Goal: Task Accomplishment & Management: Complete application form

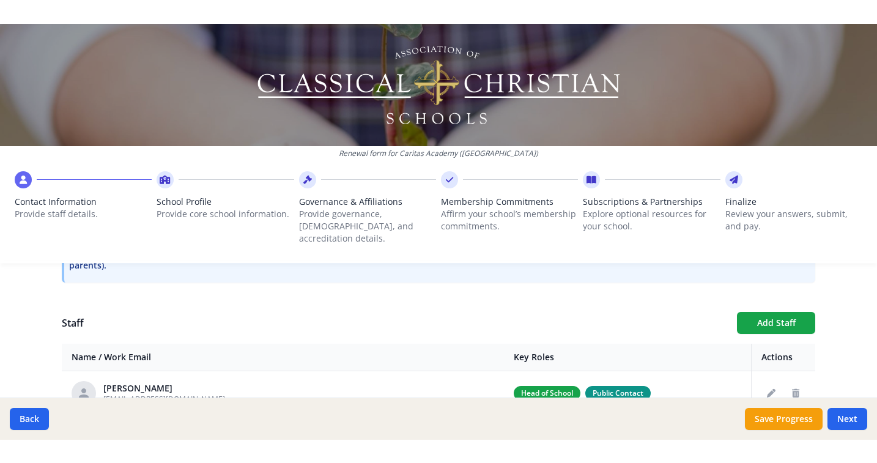
scroll to position [404, 0]
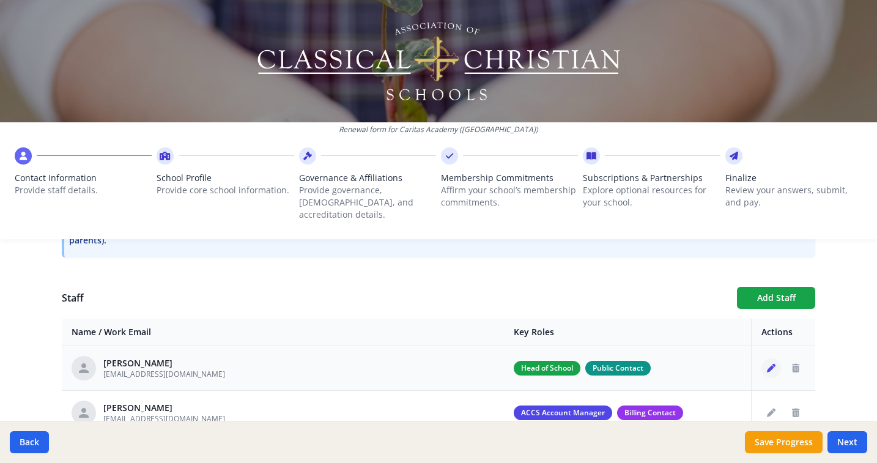
click at [761, 358] on button "Edit staff" at bounding box center [771, 368] width 20 height 20
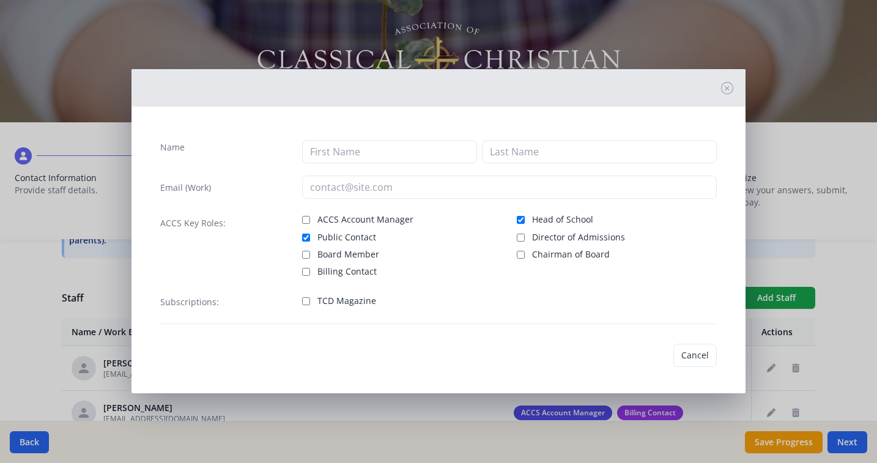
type input "[PERSON_NAME]"
type input "Allee"
type input "[EMAIL_ADDRESS][DOMAIN_NAME]"
checkbox input "true"
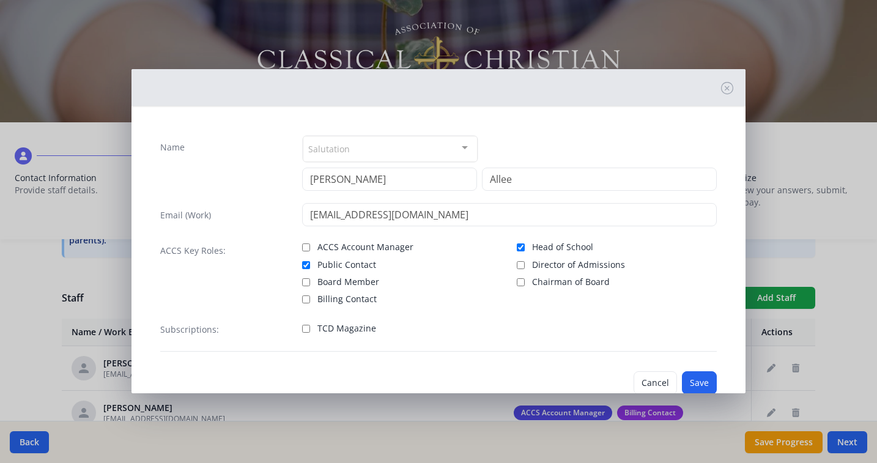
click at [520, 247] on label "Head of School" at bounding box center [617, 245] width 200 height 15
click at [520, 247] on input "Head of School" at bounding box center [521, 247] width 8 height 8
checkbox input "false"
click at [385, 143] on div "Salutation" at bounding box center [390, 149] width 175 height 26
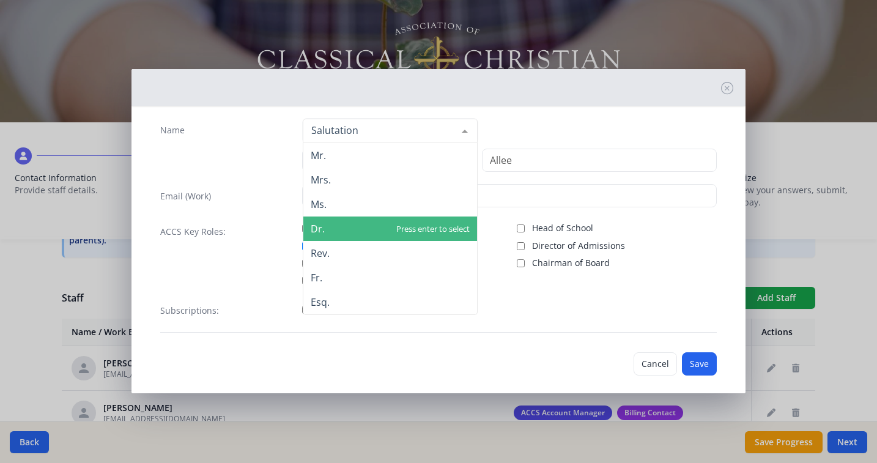
scroll to position [17, 0]
click at [342, 223] on span "Dr." at bounding box center [390, 228] width 174 height 24
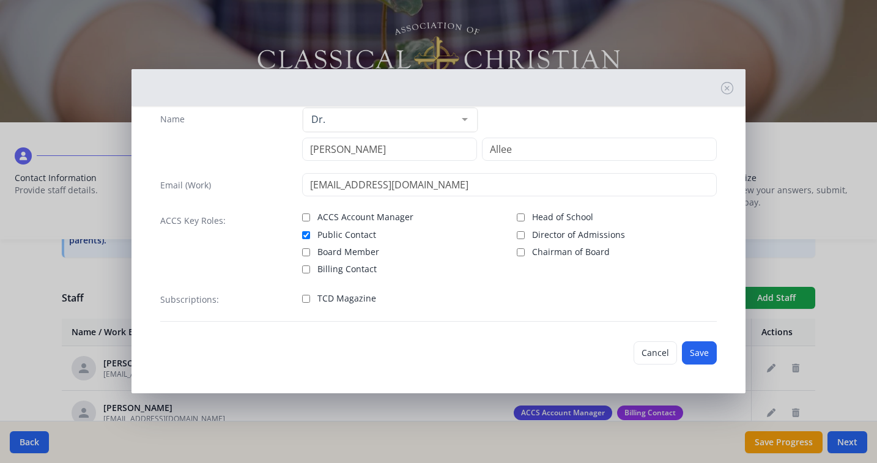
scroll to position [29, 0]
click at [682, 353] on button "Save" at bounding box center [699, 352] width 35 height 23
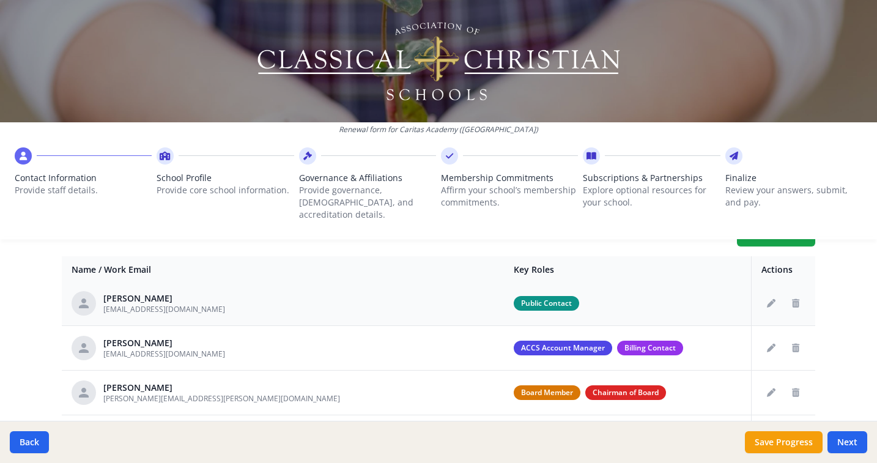
scroll to position [5, 0]
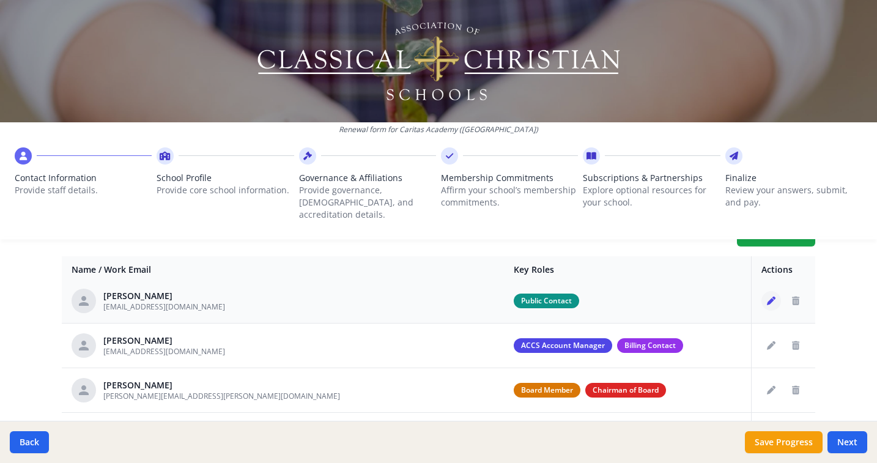
click at [761, 291] on button "Edit staff" at bounding box center [771, 301] width 20 height 20
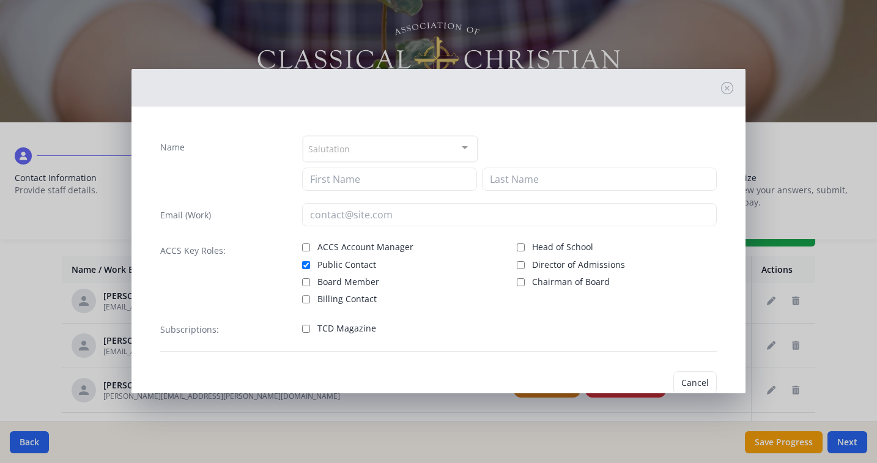
type input "[PERSON_NAME]"
type input "Allee"
type input "[EMAIL_ADDRESS][DOMAIN_NAME]"
checkbox input "true"
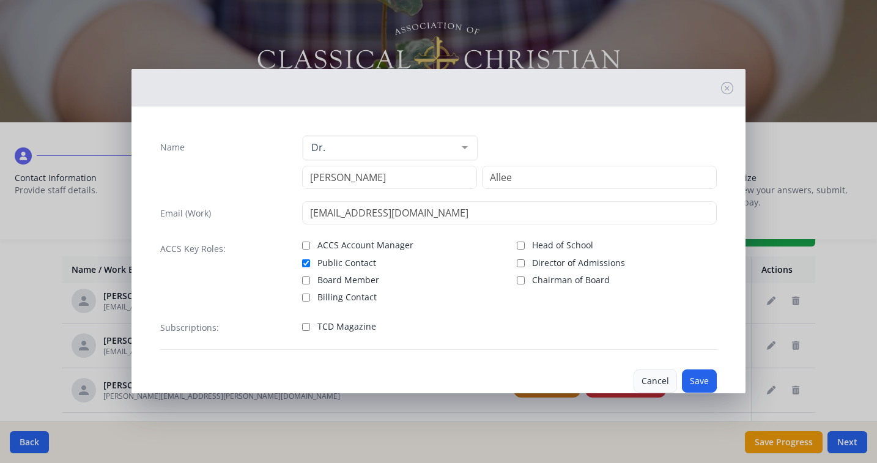
click at [648, 378] on button "Cancel" at bounding box center [654, 380] width 43 height 23
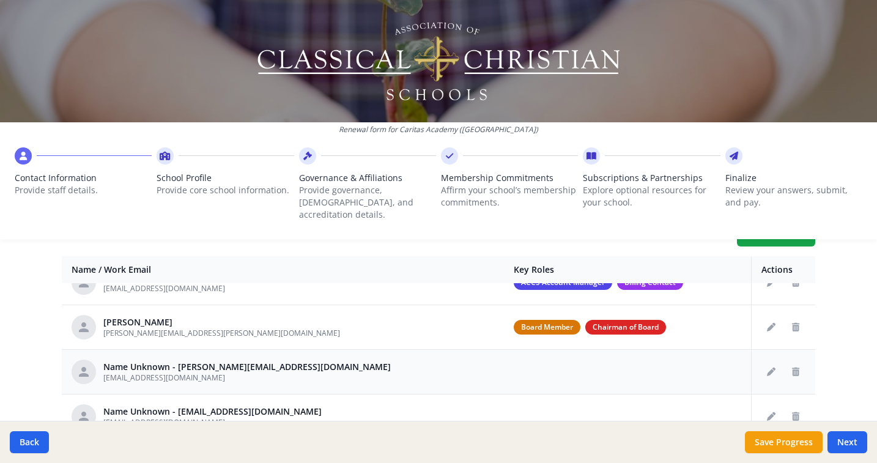
scroll to position [72, 0]
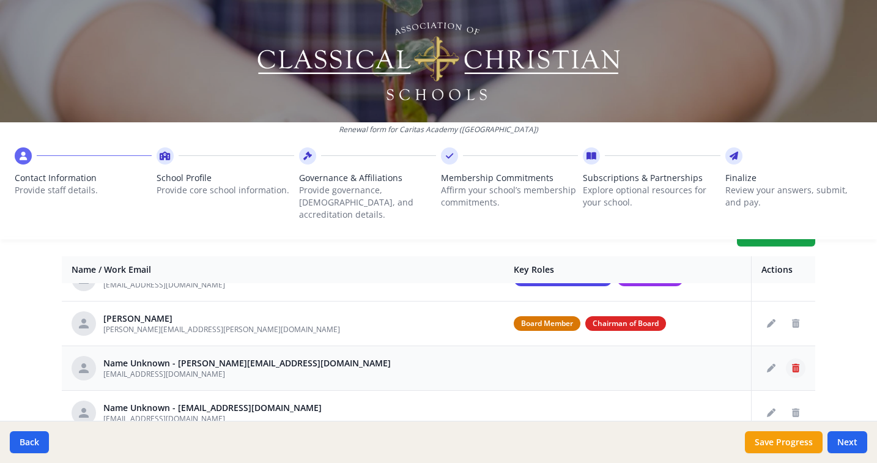
click at [792, 364] on icon "Delete staff" at bounding box center [795, 368] width 7 height 9
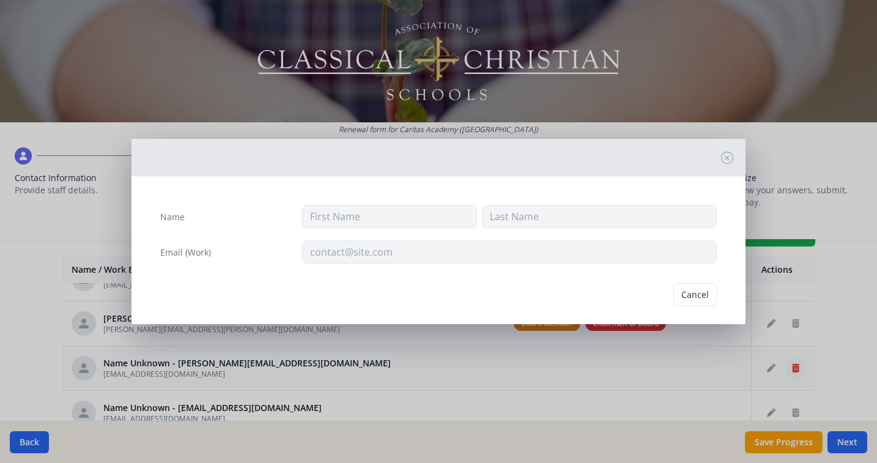
type input "[EMAIL_ADDRESS][DOMAIN_NAME]"
click at [688, 297] on button "Delete" at bounding box center [695, 294] width 42 height 23
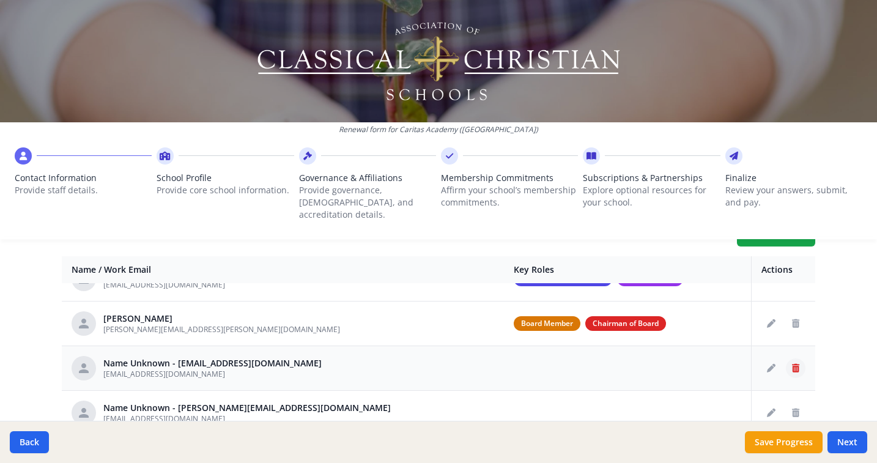
click at [792, 364] on icon "Delete staff" at bounding box center [795, 368] width 7 height 9
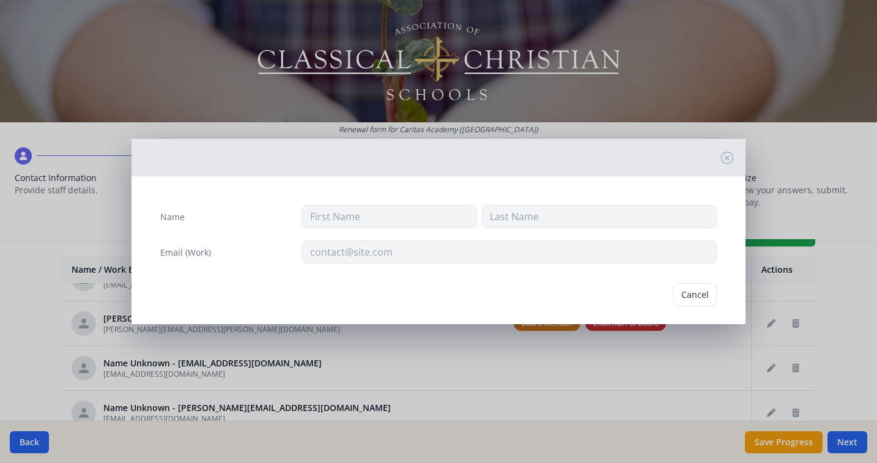
type input "[EMAIL_ADDRESS][DOMAIN_NAME]"
click at [697, 292] on button "Delete" at bounding box center [695, 294] width 42 height 23
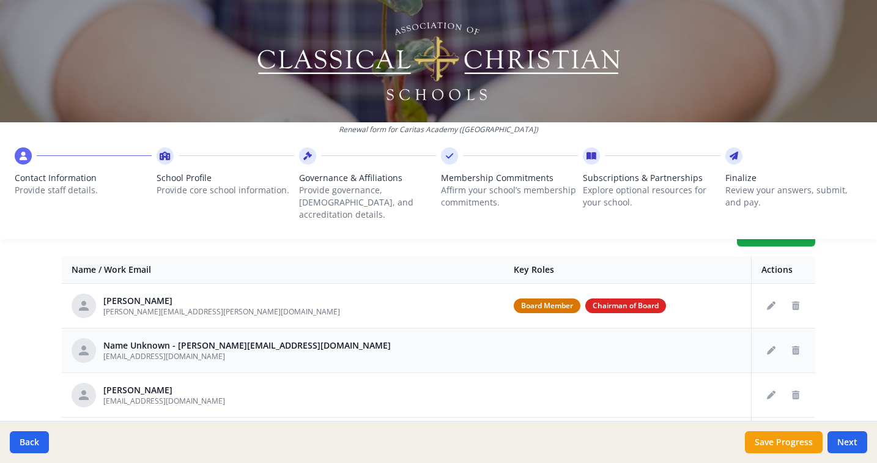
scroll to position [91, 0]
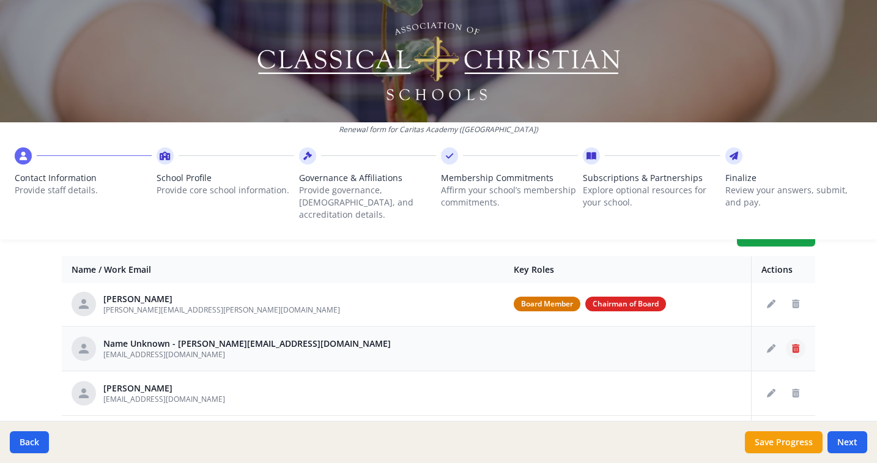
click at [792, 344] on icon "Delete staff" at bounding box center [795, 348] width 7 height 9
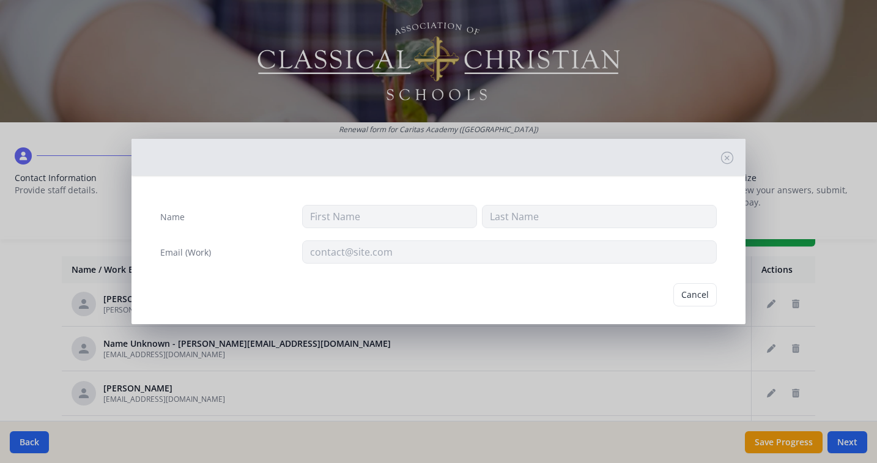
type input "[EMAIL_ADDRESS][DOMAIN_NAME]"
click at [699, 298] on button "Delete" at bounding box center [695, 294] width 42 height 23
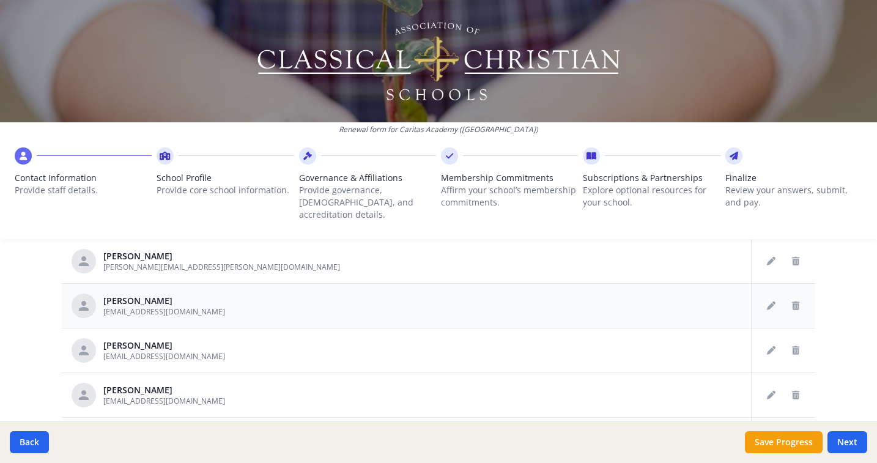
scroll to position [731, 0]
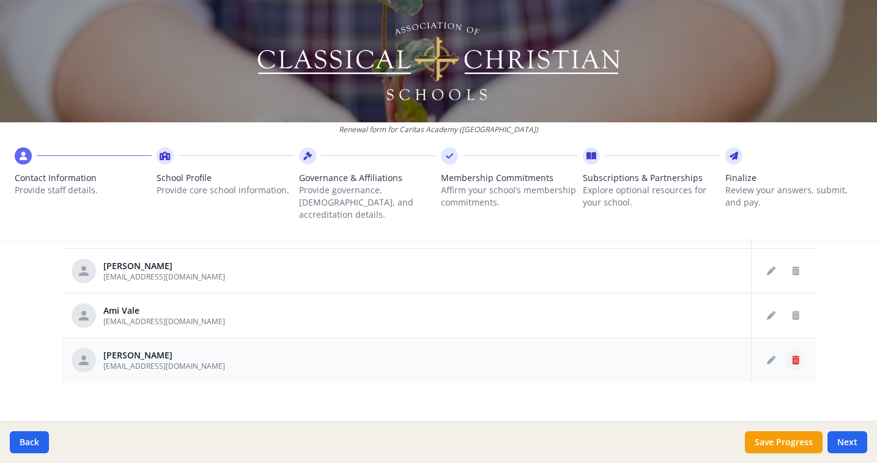
click at [791, 350] on button "Delete staff" at bounding box center [796, 360] width 20 height 20
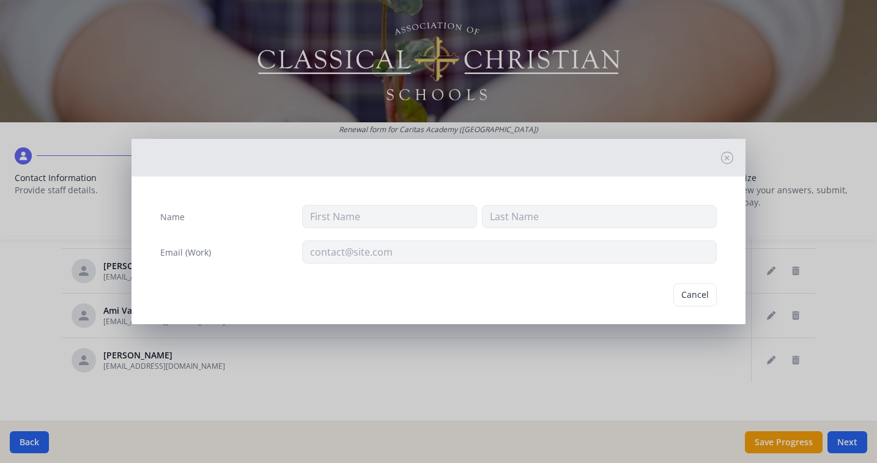
type input "Gillianne"
type input "[PERSON_NAME]"
type input "[EMAIL_ADDRESS][DOMAIN_NAME]"
click at [680, 291] on button "Delete" at bounding box center [695, 294] width 42 height 23
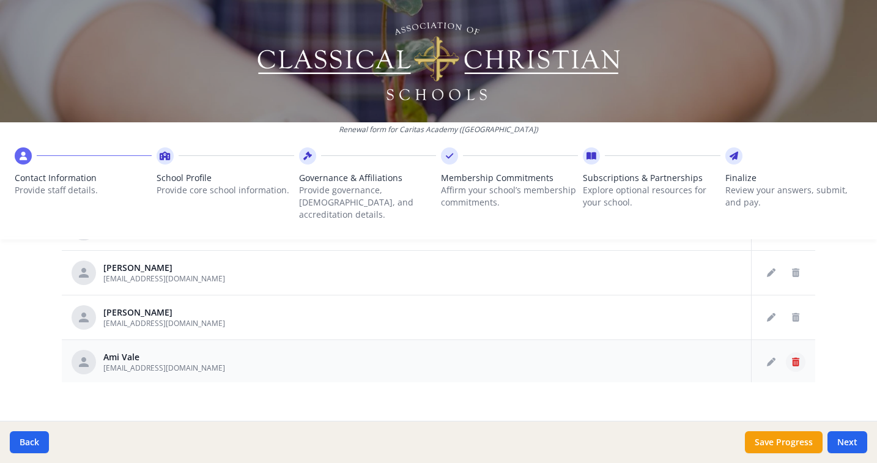
scroll to position [838, 0]
click at [767, 314] on icon "Edit staff" at bounding box center [771, 318] width 9 height 9
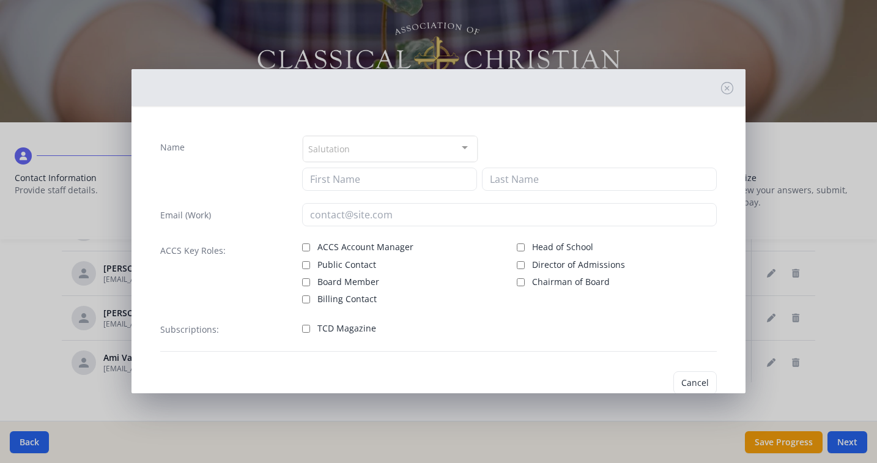
type input "[PERSON_NAME]"
type input "[EMAIL_ADDRESS][DOMAIN_NAME]"
click at [523, 248] on label "Head of School" at bounding box center [617, 245] width 200 height 15
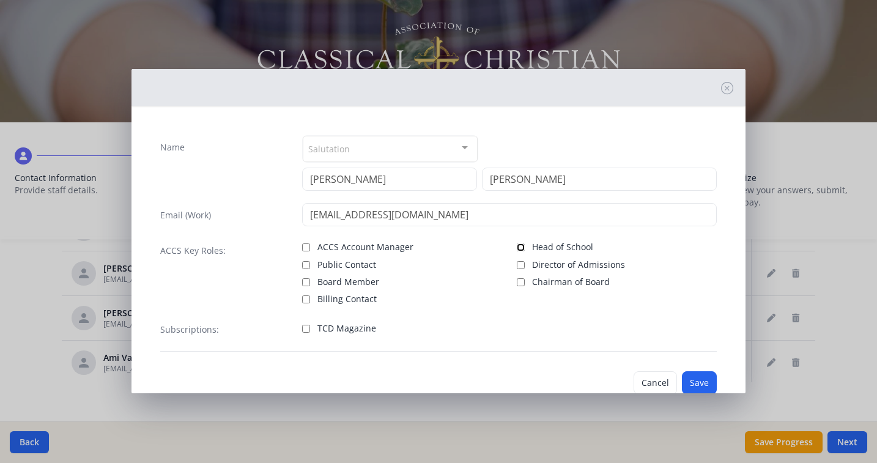
click at [523, 248] on input "Head of School" at bounding box center [521, 247] width 8 height 8
checkbox input "true"
click at [303, 262] on input "Public Contact" at bounding box center [306, 265] width 8 height 8
checkbox input "true"
click at [693, 383] on button "Save" at bounding box center [699, 382] width 35 height 23
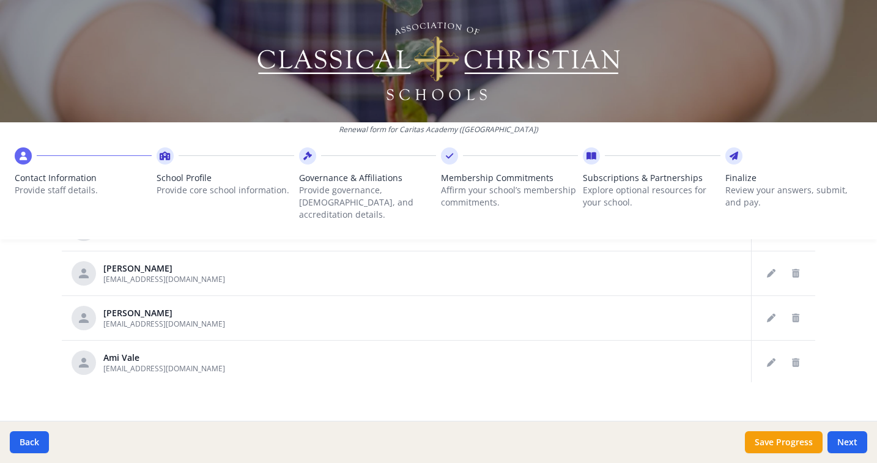
scroll to position [841, 0]
click at [792, 267] on icon "Delete staff" at bounding box center [795, 271] width 7 height 9
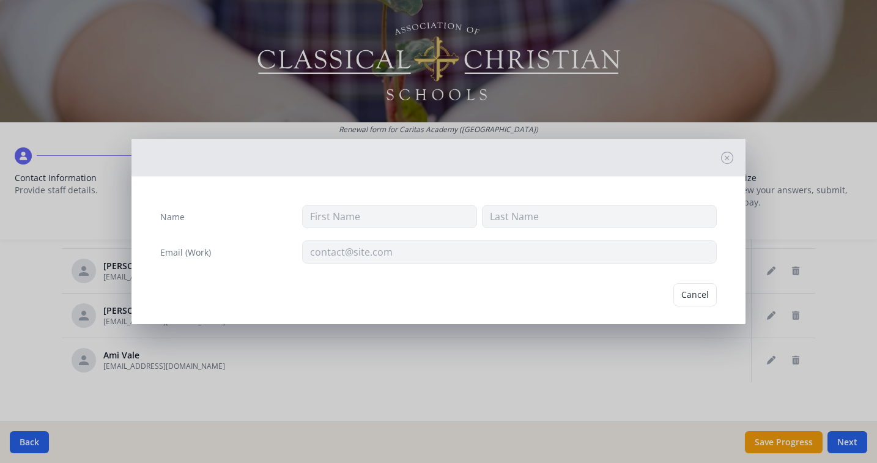
type input "[PERSON_NAME]"
type input "Shumosic"
type input "[EMAIL_ADDRESS][DOMAIN_NAME]"
click at [695, 293] on button "Delete" at bounding box center [695, 294] width 42 height 23
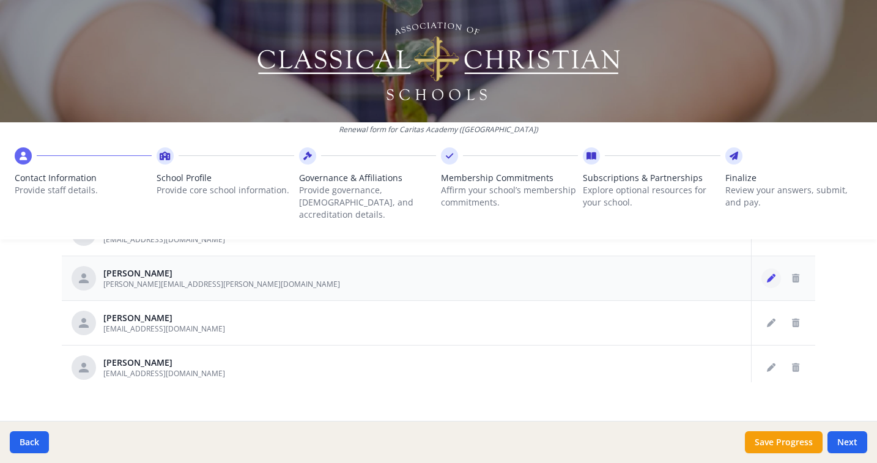
scroll to position [743, 0]
click at [786, 269] on button "Delete staff" at bounding box center [796, 279] width 20 height 20
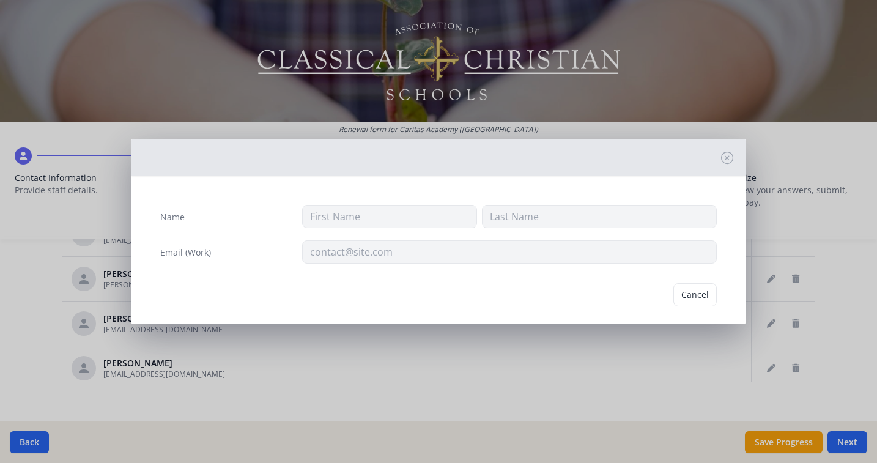
type input "[PERSON_NAME]"
type input "[PERSON_NAME][EMAIL_ADDRESS][PERSON_NAME][DOMAIN_NAME]"
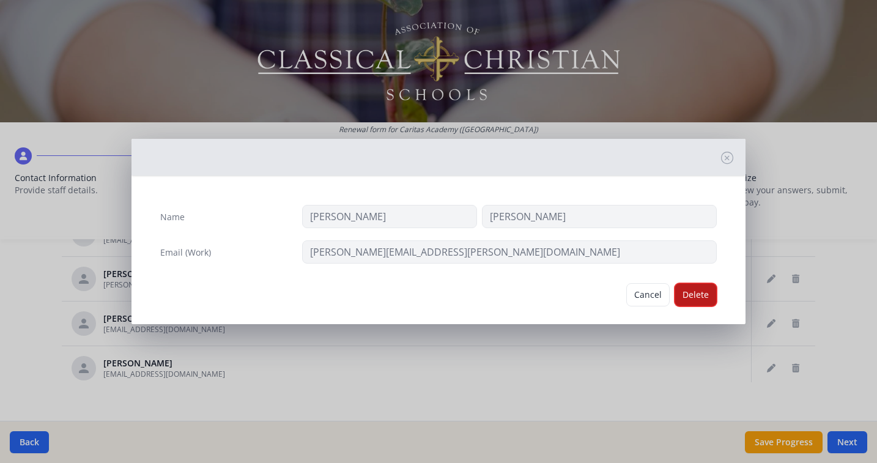
click at [695, 293] on button "Delete" at bounding box center [695, 294] width 42 height 23
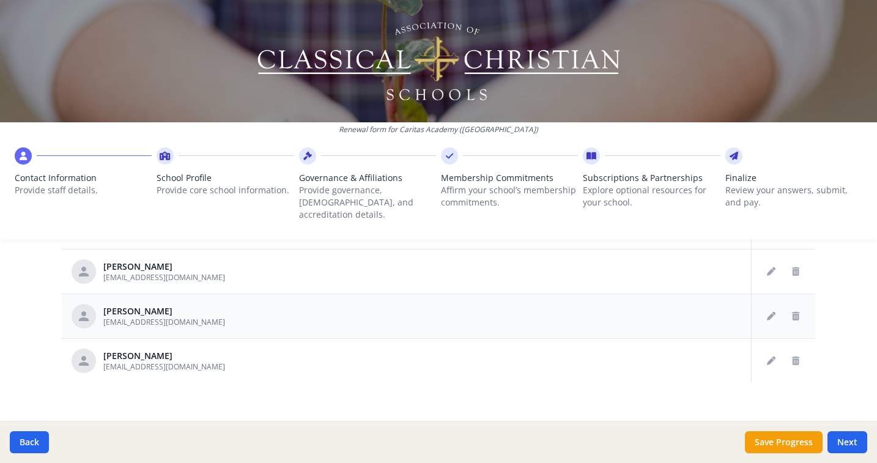
scroll to position [695, 0]
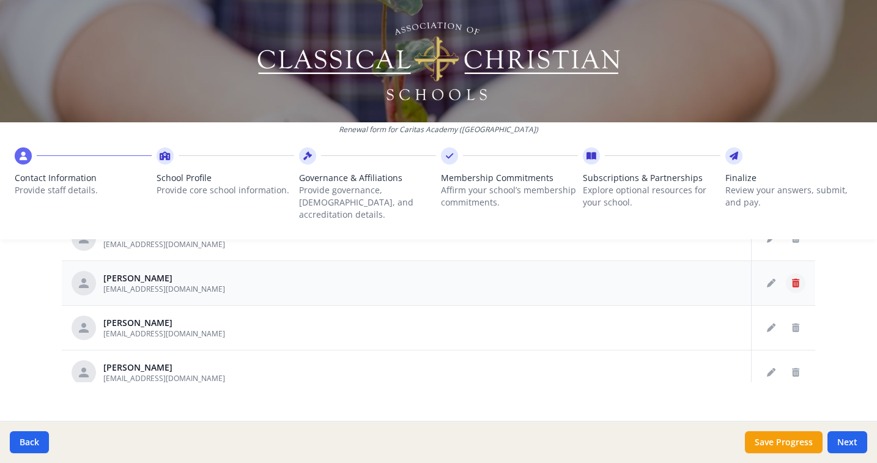
click at [786, 273] on button "Delete staff" at bounding box center [796, 283] width 20 height 20
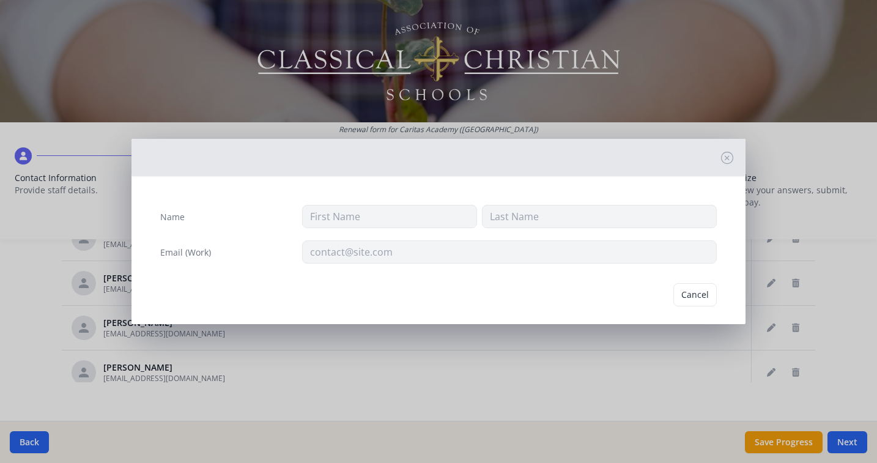
type input "[PERSON_NAME]"
type input "Pio"
type input "[EMAIL_ADDRESS][DOMAIN_NAME]"
click at [692, 291] on button "Delete" at bounding box center [695, 294] width 42 height 23
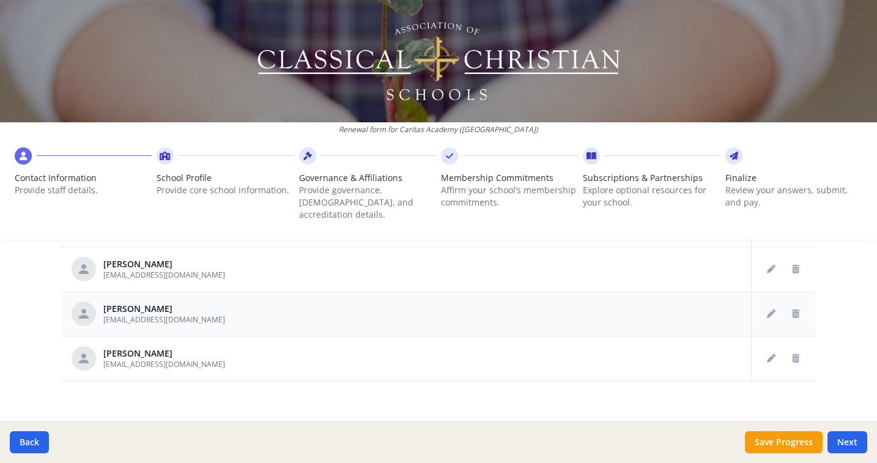
scroll to position [605, 0]
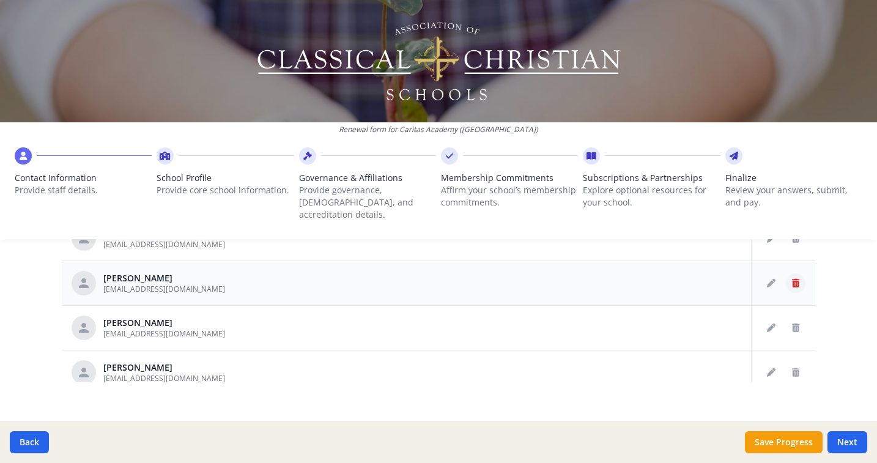
click at [792, 279] on icon "Delete staff" at bounding box center [795, 283] width 7 height 9
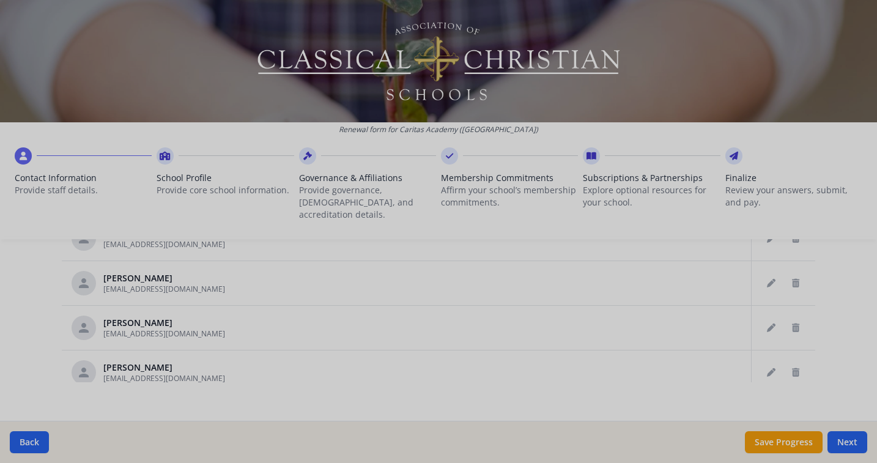
type input "Yewande"
type input "Olabumuyi"
type input "[EMAIL_ADDRESS][DOMAIN_NAME]"
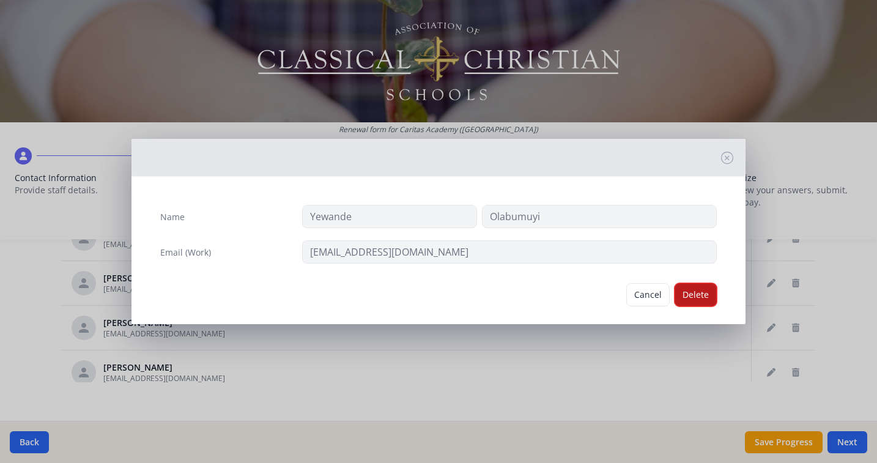
click at [699, 295] on button "Delete" at bounding box center [695, 294] width 42 height 23
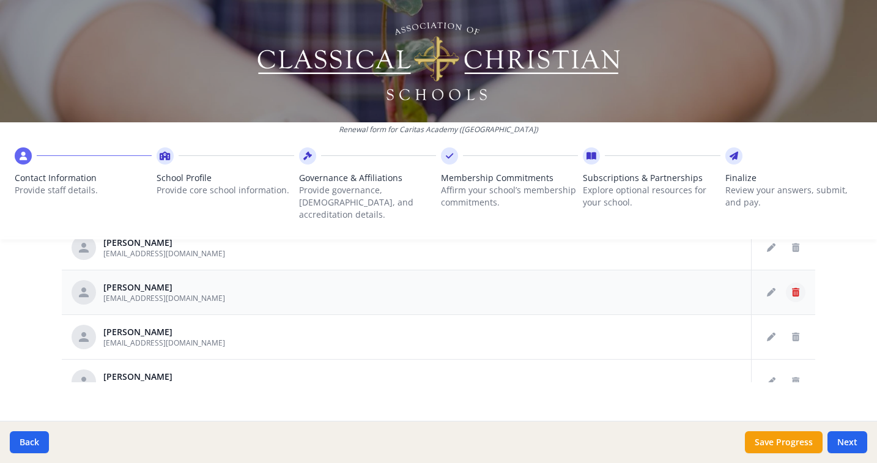
scroll to position [370, 0]
click at [792, 290] on icon "Delete staff" at bounding box center [795, 294] width 7 height 9
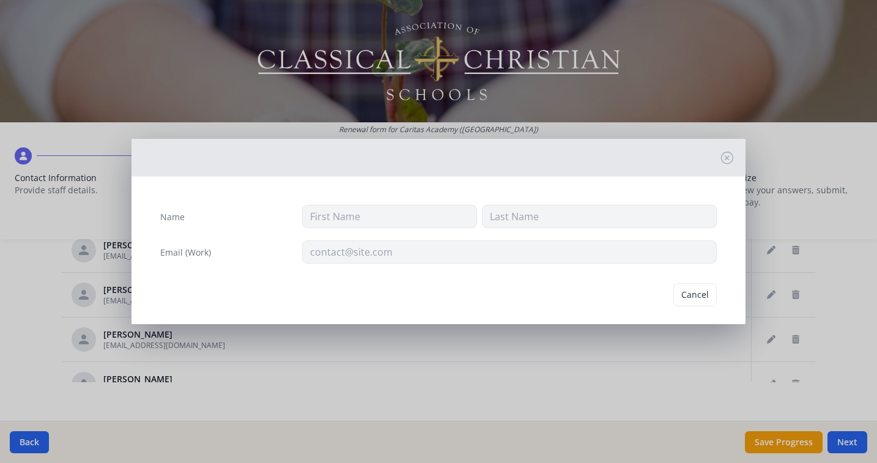
type input "[PERSON_NAME]"
type input "[EMAIL_ADDRESS][DOMAIN_NAME]"
click at [693, 295] on button "Delete" at bounding box center [695, 294] width 42 height 23
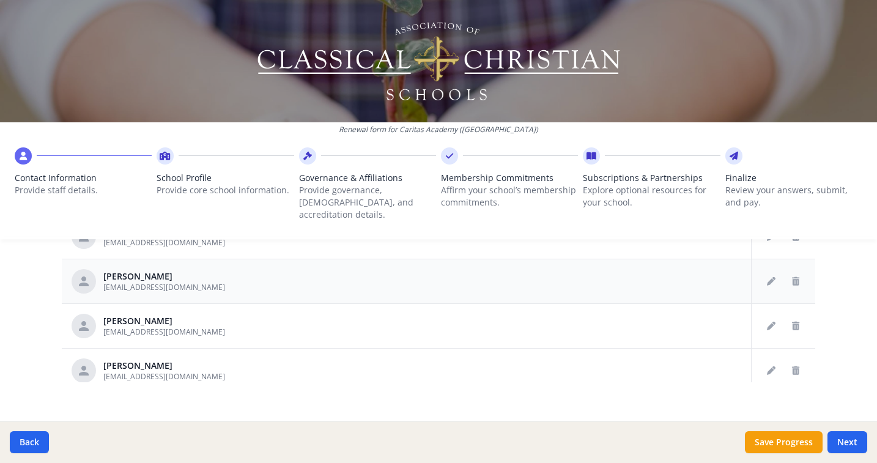
scroll to position [320, 0]
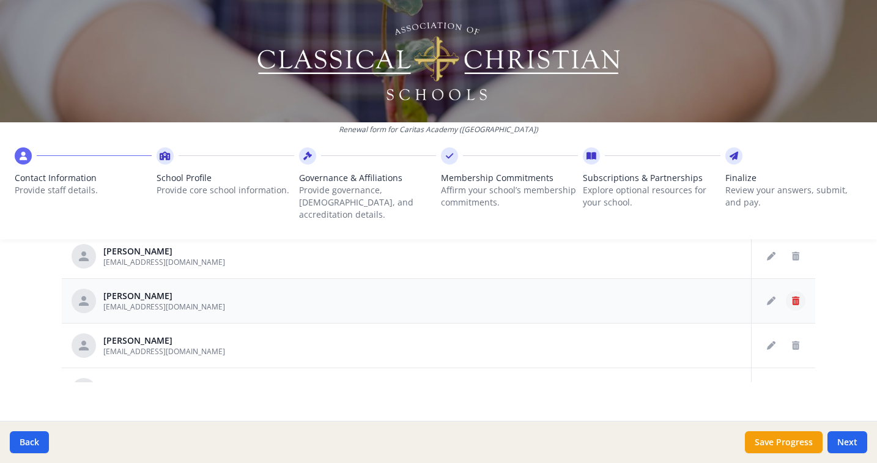
click at [786, 291] on button "Delete staff" at bounding box center [796, 301] width 20 height 20
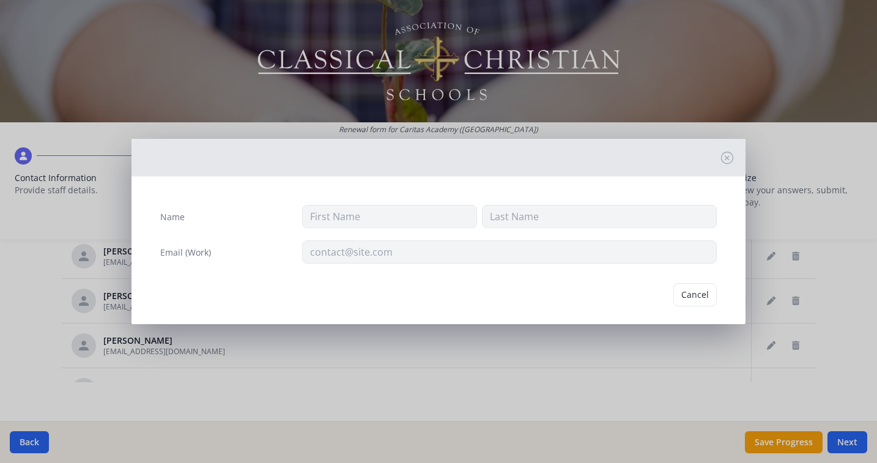
type input "Vic"
type input "[PERSON_NAME]"
type input "[EMAIL_ADDRESS][DOMAIN_NAME]"
click at [691, 293] on button "Delete" at bounding box center [695, 294] width 42 height 23
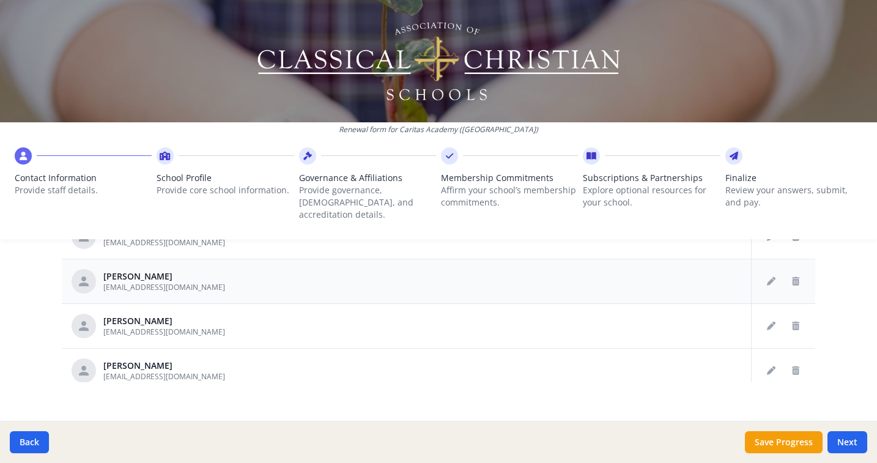
scroll to position [205, 0]
click at [792, 278] on icon "Delete staff" at bounding box center [795, 282] width 7 height 9
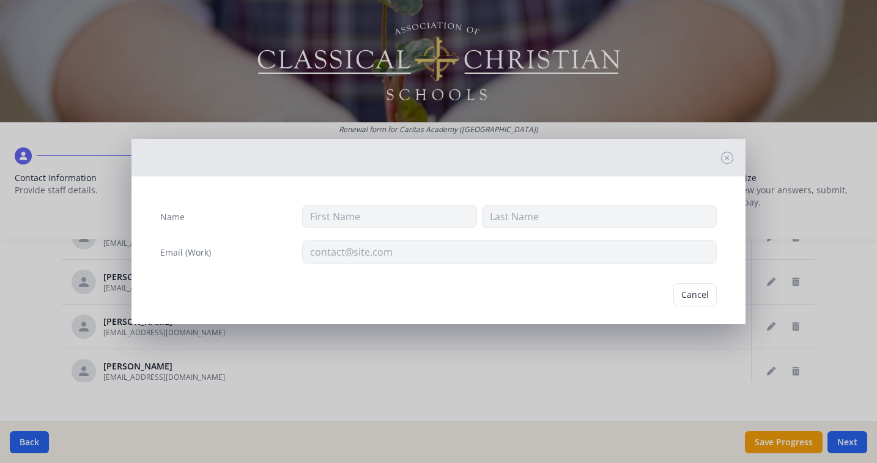
type input "Aiden"
type input "[PERSON_NAME]"
type input "[EMAIL_ADDRESS][DOMAIN_NAME]"
click at [675, 290] on button "Delete" at bounding box center [695, 294] width 42 height 23
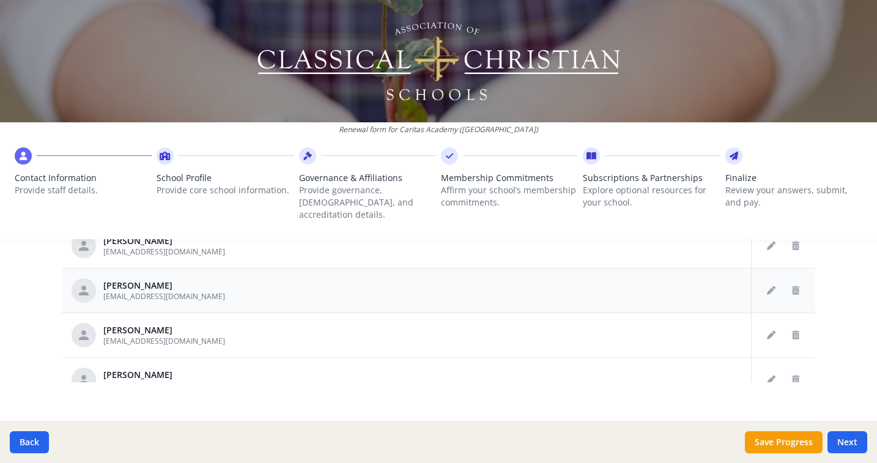
scroll to position [105, 0]
click at [783, 235] on div "Renewal form for Caritas Academy ([GEOGRAPHIC_DATA]) Contact Information Provid…" at bounding box center [438, 124] width 877 height 249
click at [783, 232] on div "Renewal form for Caritas Academy ([GEOGRAPHIC_DATA]) Contact Information Provid…" at bounding box center [438, 124] width 877 height 249
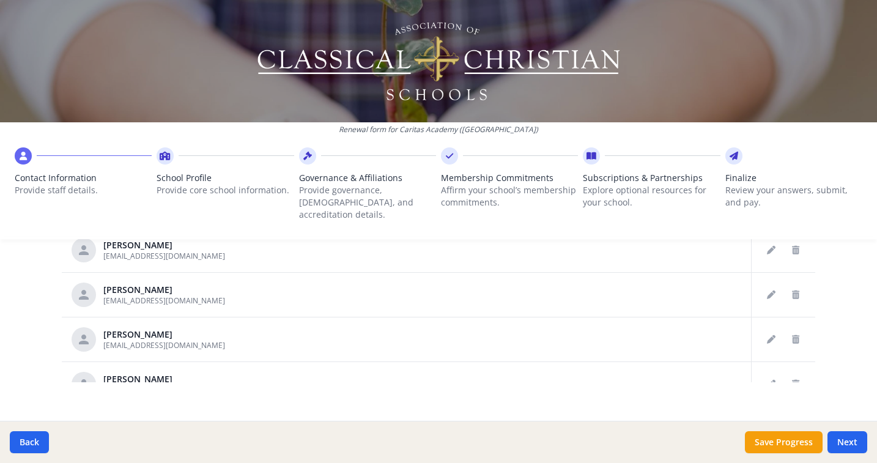
click at [783, 234] on div "Renewal form for Caritas Academy ([GEOGRAPHIC_DATA]) Contact Information Provid…" at bounding box center [438, 124] width 877 height 249
click at [786, 242] on button "Delete staff" at bounding box center [796, 250] width 20 height 20
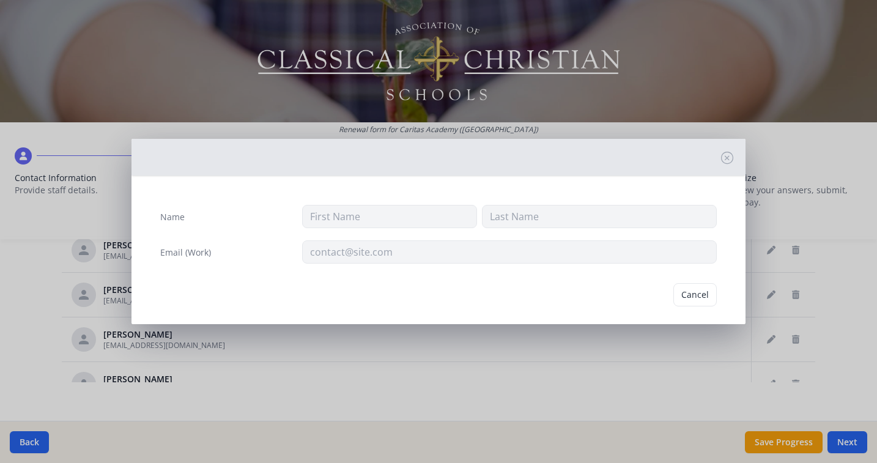
type input "[PERSON_NAME]"
type input "Beeth"
type input "[EMAIL_ADDRESS][DOMAIN_NAME]"
click at [685, 295] on button "Delete" at bounding box center [695, 294] width 42 height 23
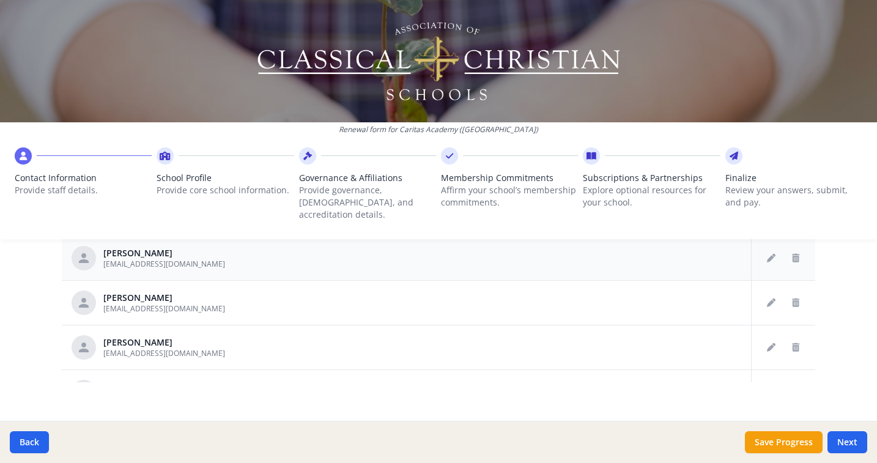
scroll to position [20, 0]
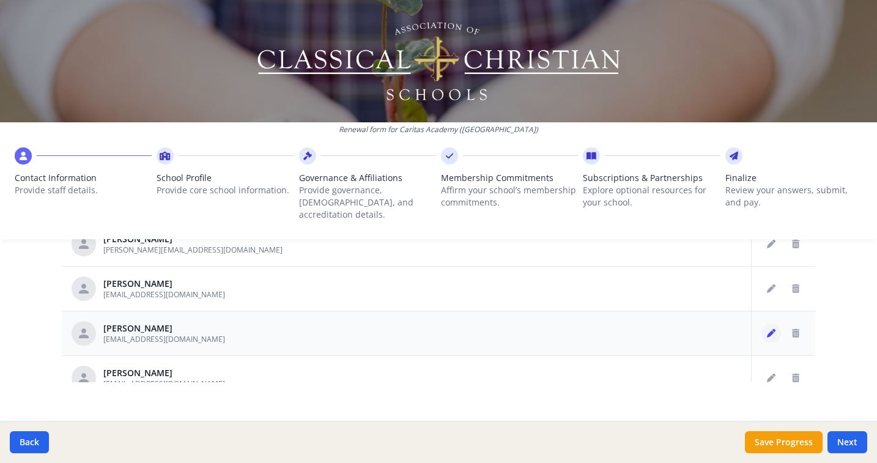
click at [767, 329] on icon "Edit staff" at bounding box center [771, 333] width 9 height 9
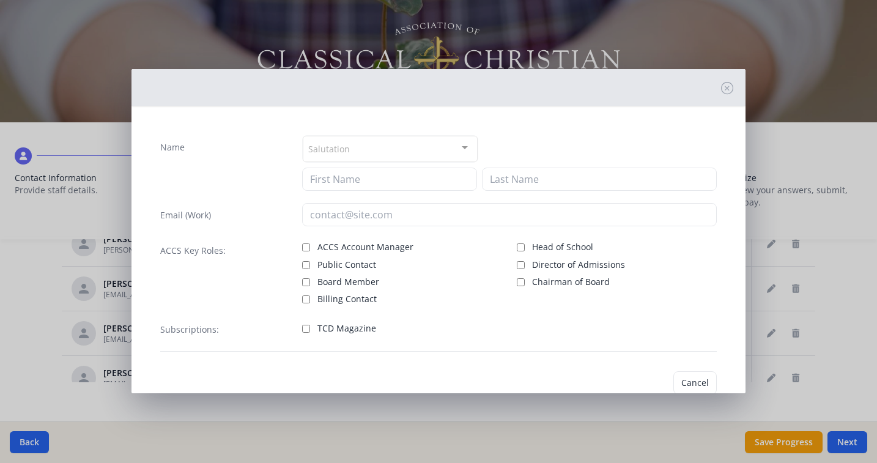
type input "Jordan"
type input "Birt"
type input "[EMAIL_ADDRESS][DOMAIN_NAME]"
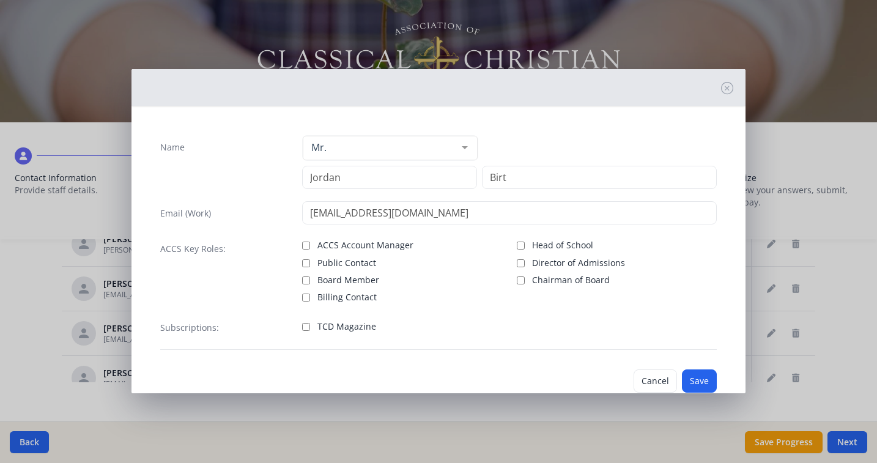
click at [329, 278] on span "Board Member" at bounding box center [348, 280] width 62 height 12
click at [310, 278] on input "Board Member" at bounding box center [306, 280] width 8 height 8
checkbox input "true"
click at [693, 384] on button "Save" at bounding box center [699, 380] width 35 height 23
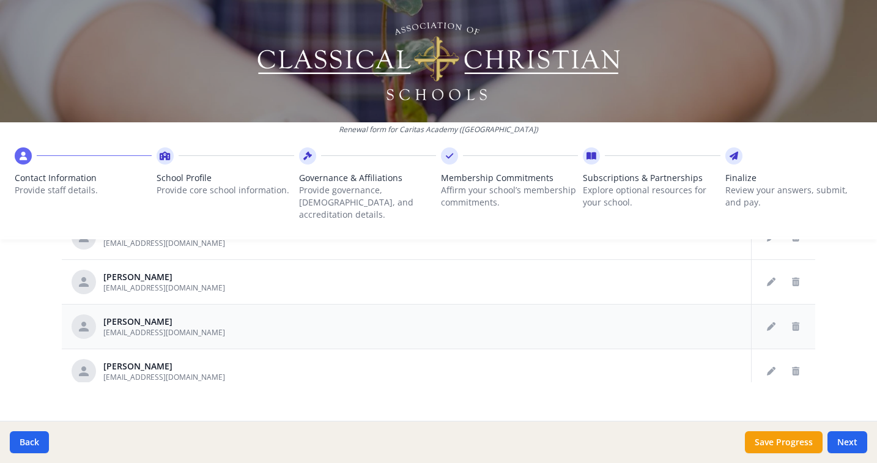
scroll to position [228, 0]
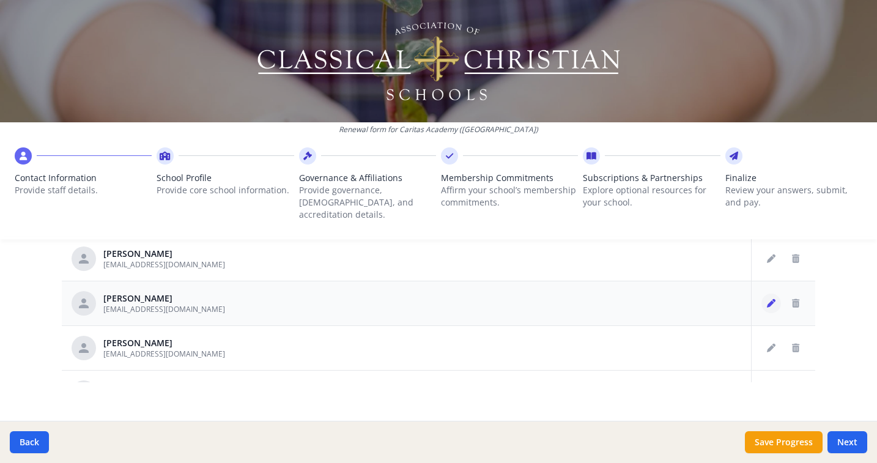
click at [767, 299] on icon "Edit staff" at bounding box center [771, 303] width 9 height 9
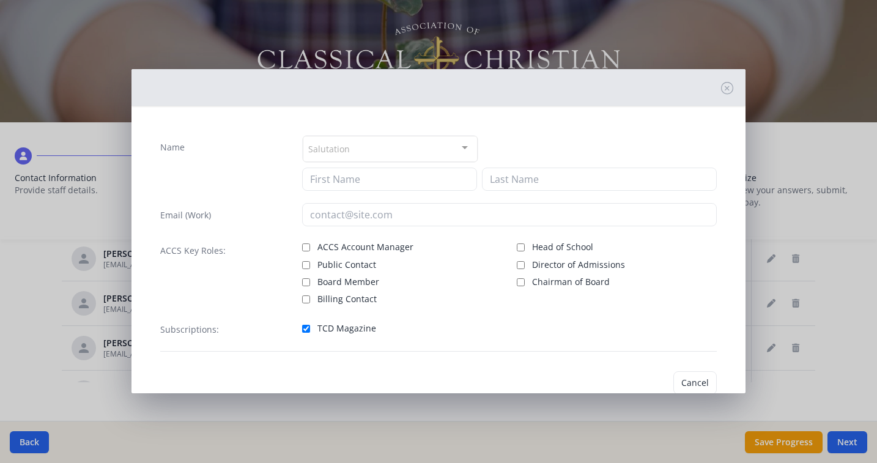
type input "[PERSON_NAME]"
type input "[EMAIL_ADDRESS][DOMAIN_NAME]"
checkbox input "true"
click at [298, 284] on div "ACCS Key Roles: ACCS Account Manager Public Contact Board Member Billing Contac…" at bounding box center [438, 271] width 556 height 67
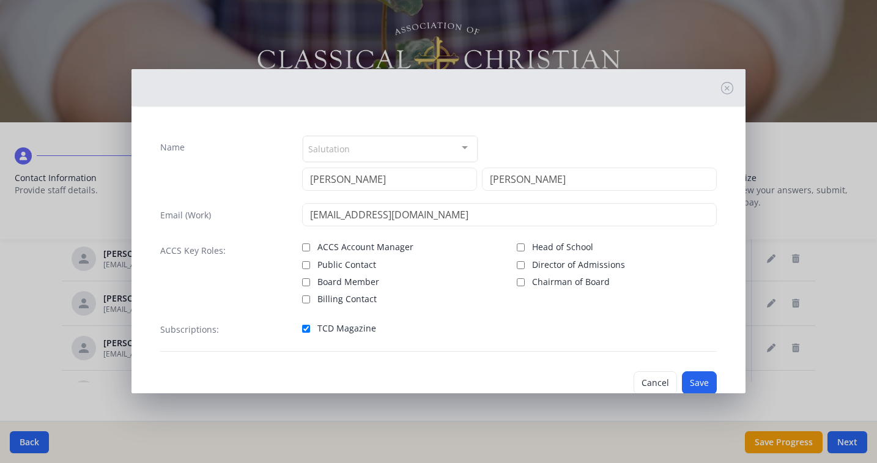
click at [308, 282] on label "Board Member" at bounding box center [402, 280] width 200 height 15
click at [308, 282] on input "Board Member" at bounding box center [306, 282] width 8 height 8
checkbox input "true"
click at [696, 380] on button "Save" at bounding box center [699, 382] width 35 height 23
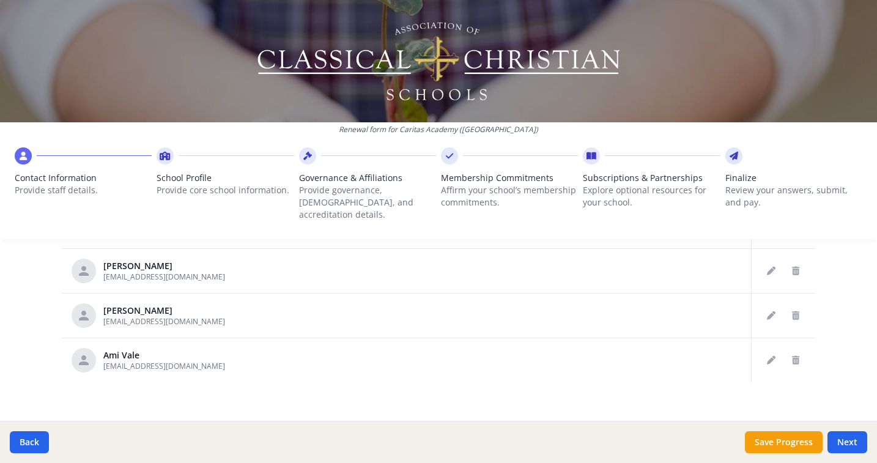
scroll to position [731, 0]
click at [789, 415] on button "Save Progress" at bounding box center [784, 442] width 78 height 22
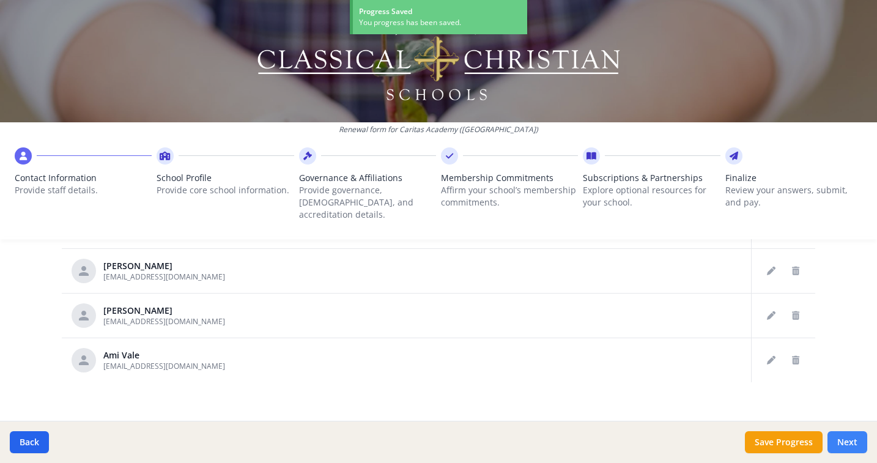
click at [847, 415] on button "Next" at bounding box center [847, 442] width 40 height 22
type input "[PHONE_NUMBER]"
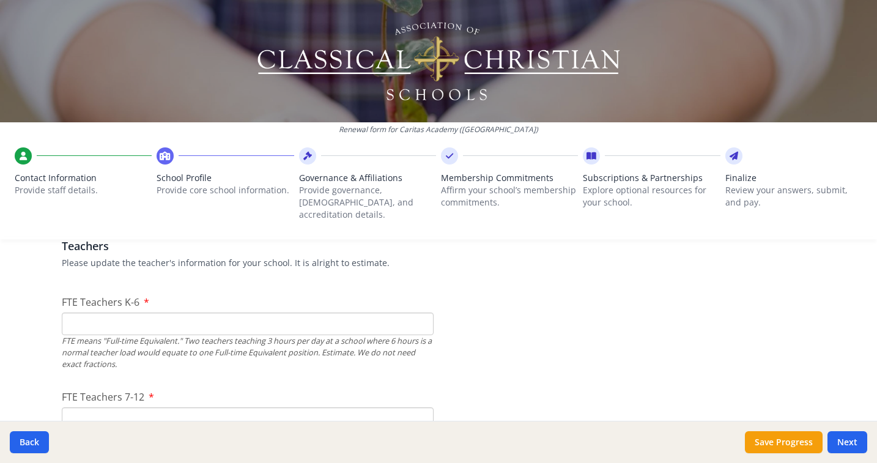
click at [384, 314] on input "FTE Teachers K-6" at bounding box center [248, 323] width 372 height 23
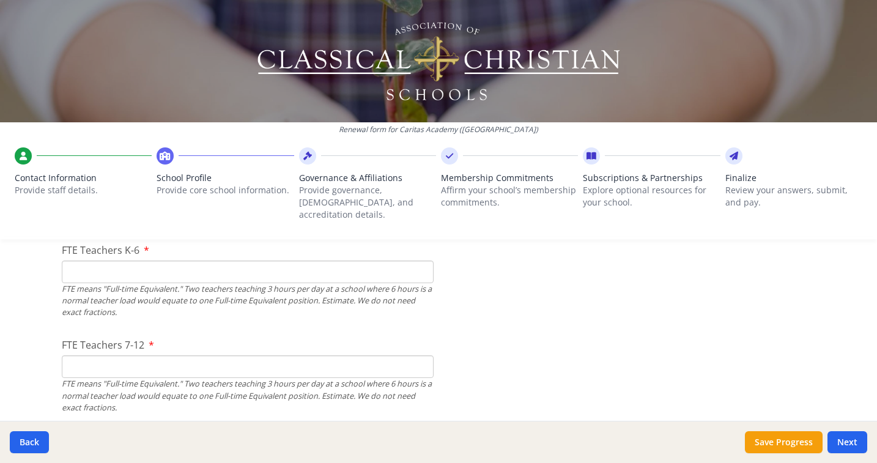
scroll to position [806, 0]
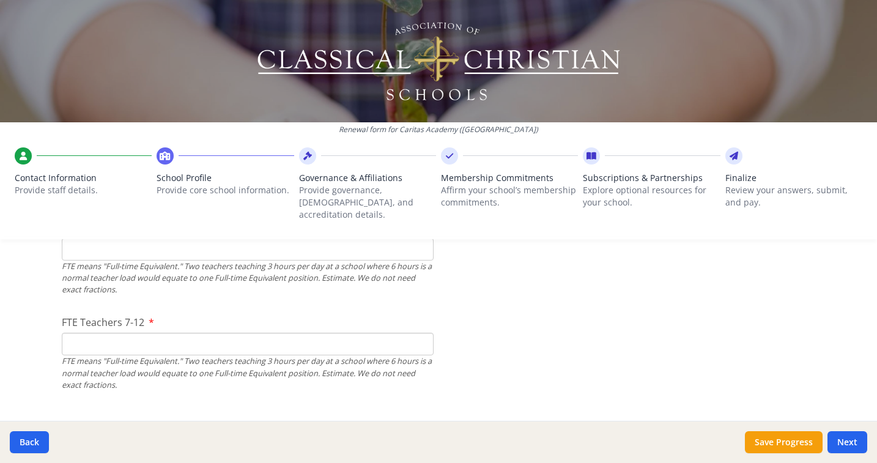
click at [366, 333] on input "FTE Teachers 7-12" at bounding box center [248, 344] width 372 height 23
type input "4"
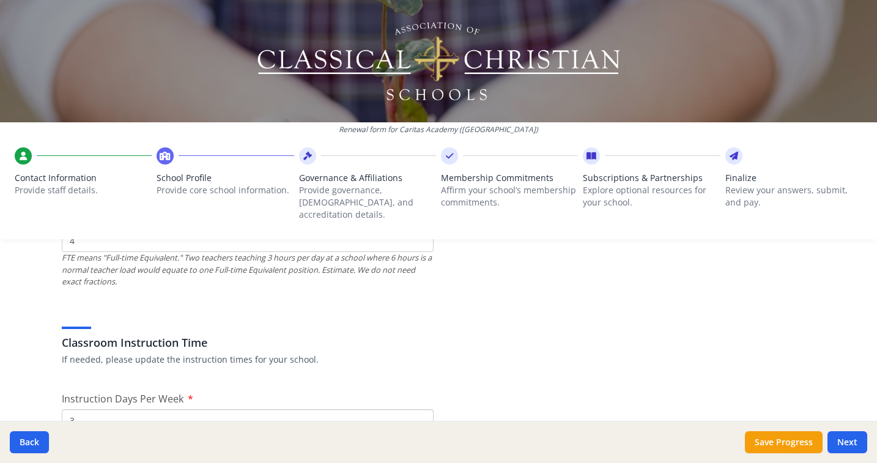
scroll to position [776, 0]
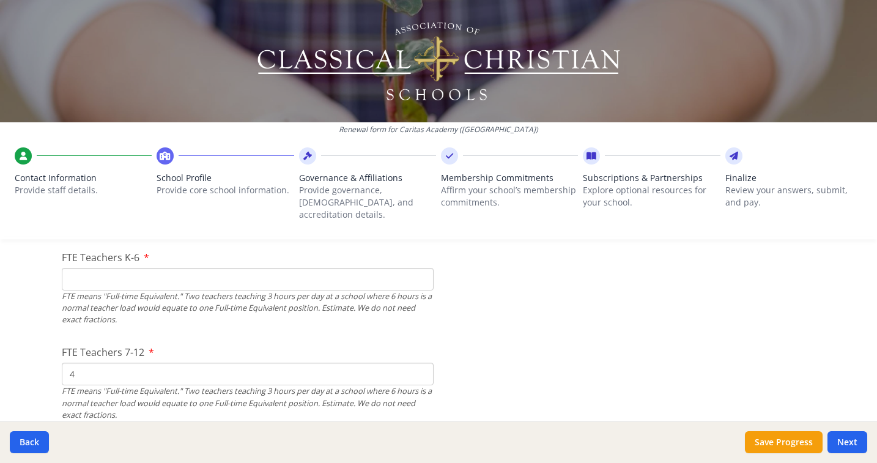
click at [301, 268] on input "FTE Teachers K-6" at bounding box center [248, 279] width 372 height 23
click at [215, 275] on input "FTE Teachers K-6" at bounding box center [248, 279] width 372 height 23
type input "7"
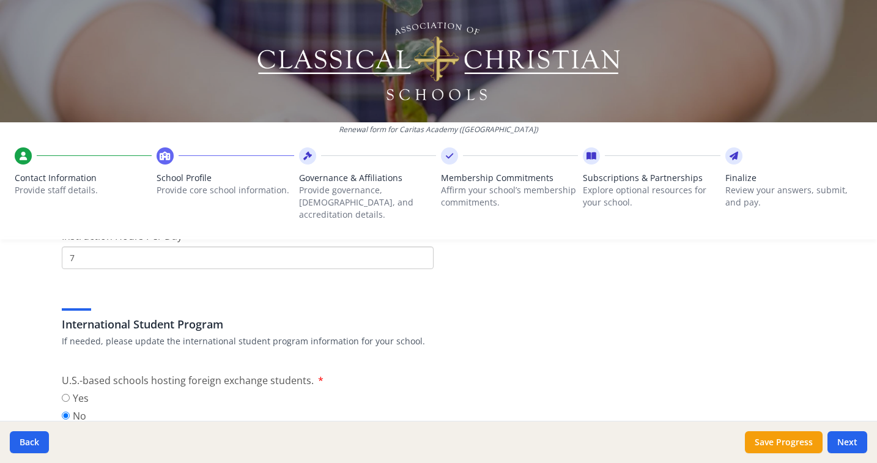
scroll to position [1020, 0]
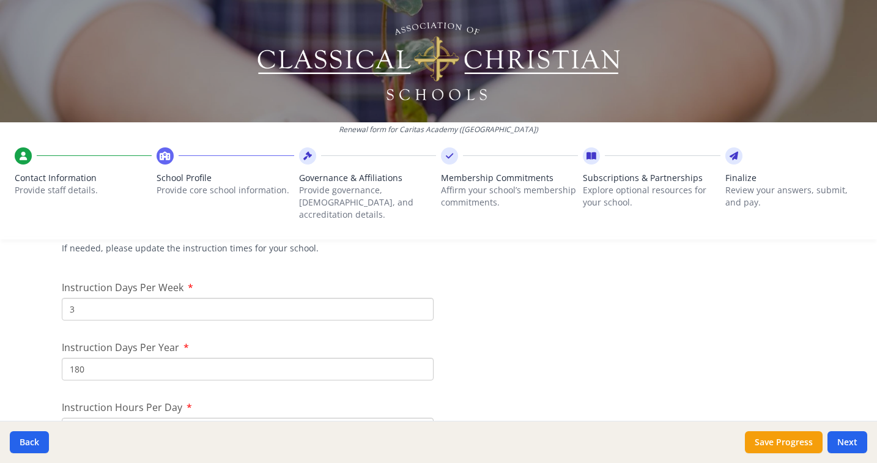
click at [104, 298] on input "3" at bounding box center [248, 309] width 372 height 23
type input "5"
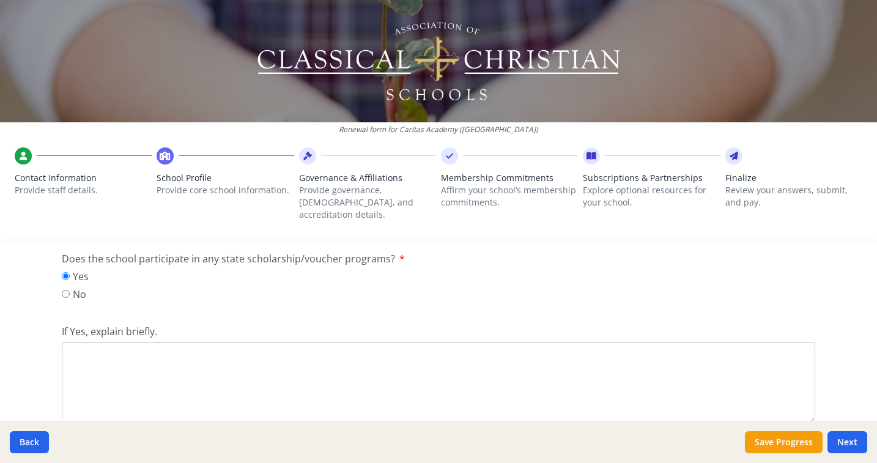
scroll to position [1628, 0]
click at [261, 348] on textarea "If Yes, explain briefly." at bounding box center [438, 382] width 753 height 82
type textarea "W"
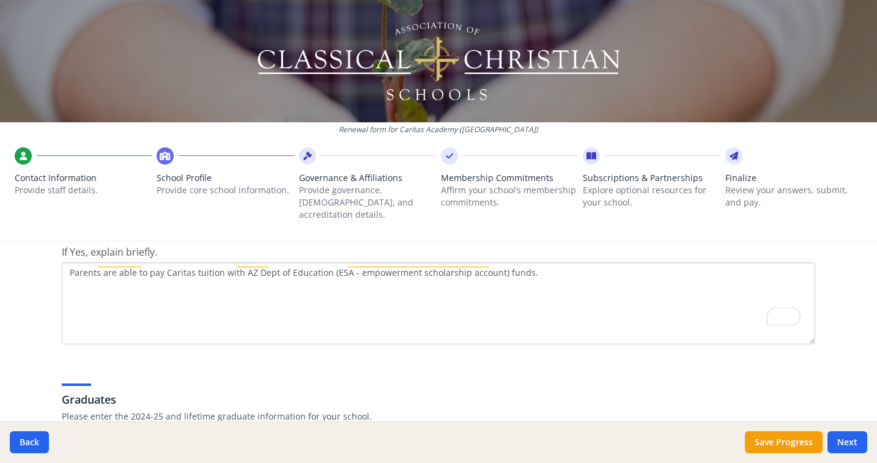
scroll to position [0, 0]
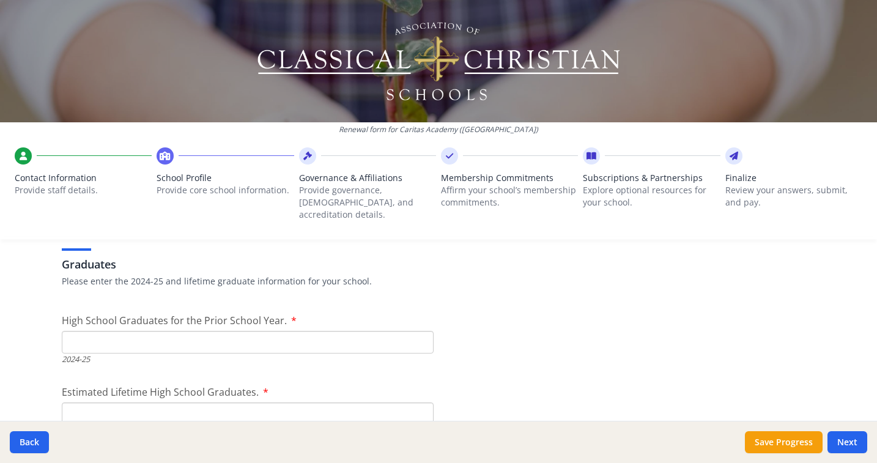
type textarea "Parents are able to pay Caritas tuition with AZ Dept of Education (ESA - empowe…"
click at [250, 331] on input "High School Graduates for the Prior School Year." at bounding box center [248, 342] width 372 height 23
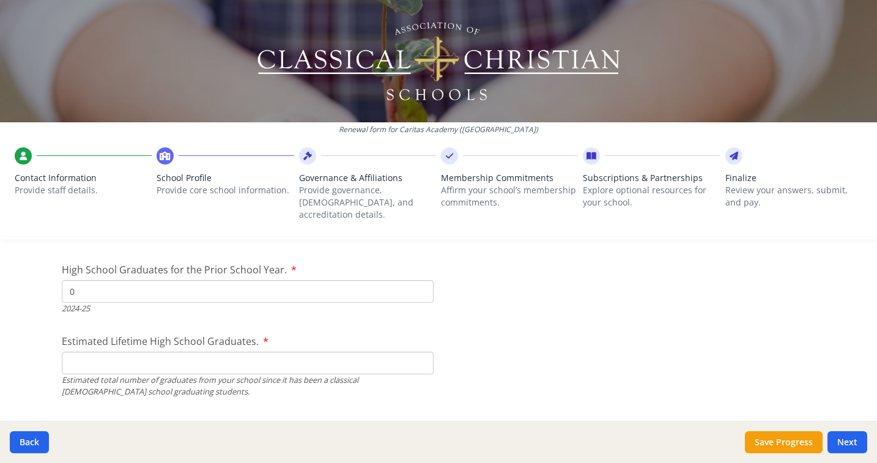
type input "0"
click at [204, 352] on input "Estimated Lifetime High School Graduates." at bounding box center [248, 363] width 372 height 23
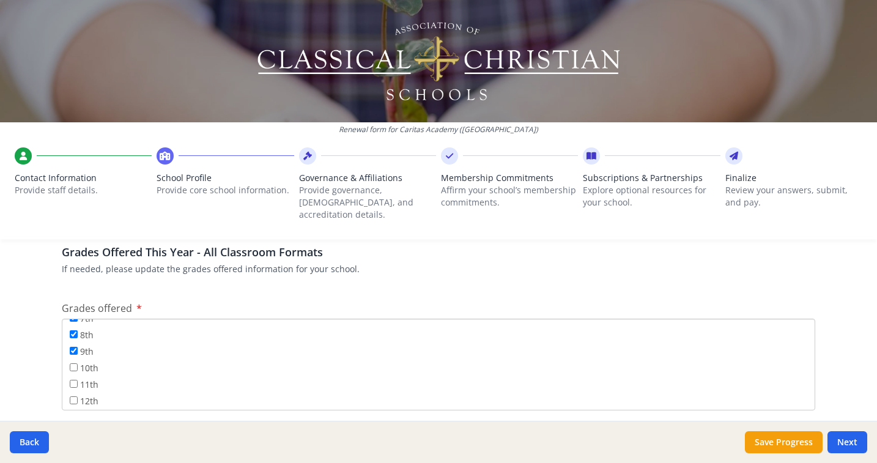
type input "0"
click at [70, 363] on input "10th" at bounding box center [74, 367] width 8 height 8
checkbox input "true"
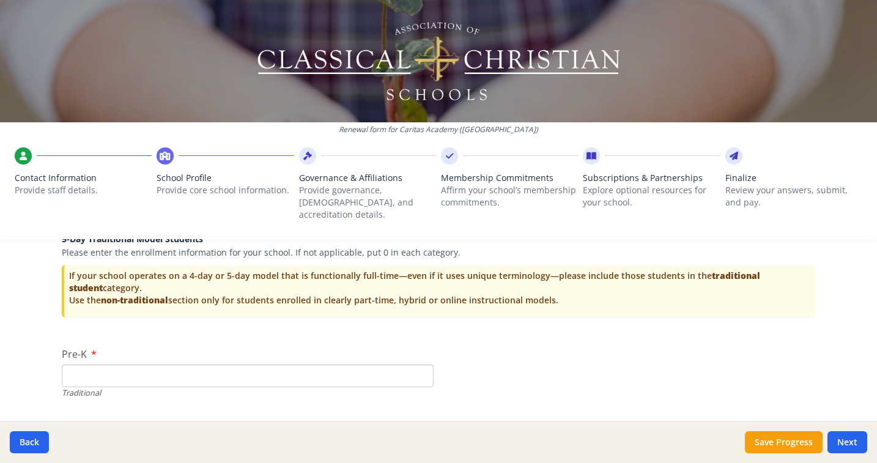
click at [208, 364] on input "Pre-K" at bounding box center [248, 375] width 372 height 23
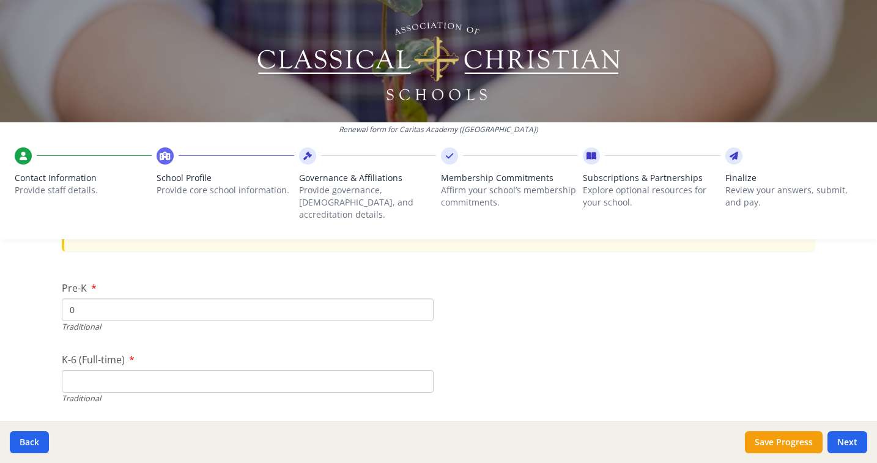
type input "0"
click at [215, 371] on input "K-6 (Full-time)" at bounding box center [248, 381] width 372 height 23
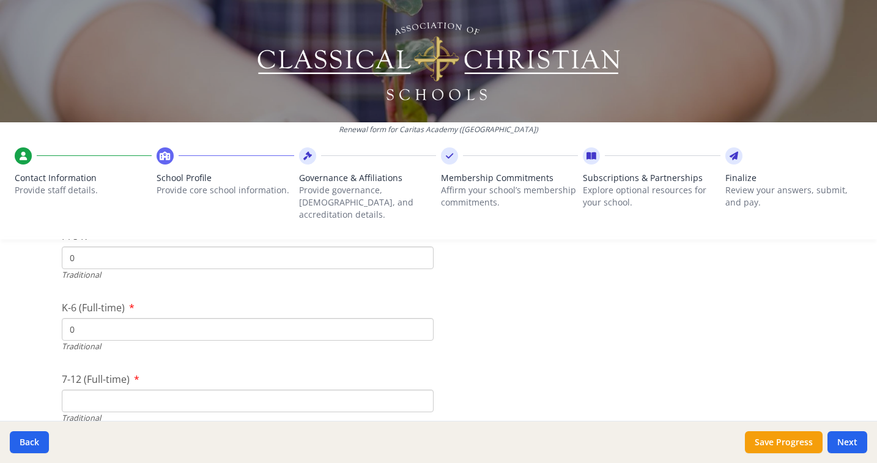
type input "0"
click at [190, 389] on input "7-12 (Full-time)" at bounding box center [248, 400] width 372 height 23
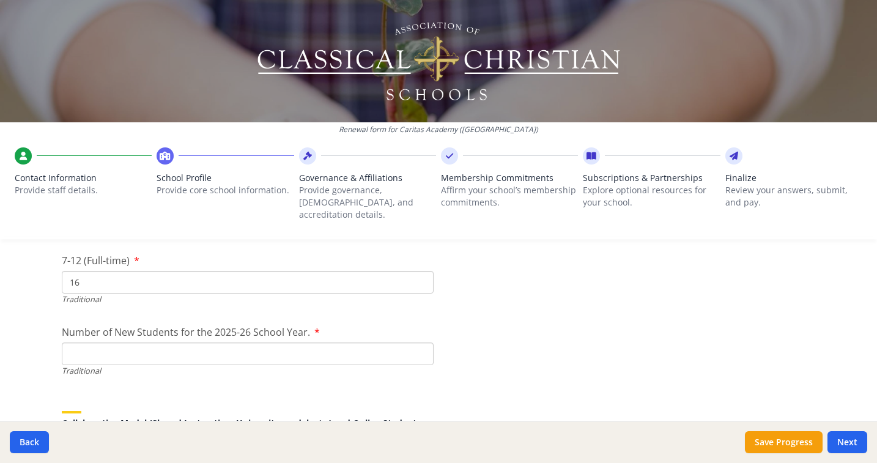
type input "16"
click at [252, 344] on input "Number of New Students for the 2025-26 School Year." at bounding box center [248, 353] width 372 height 23
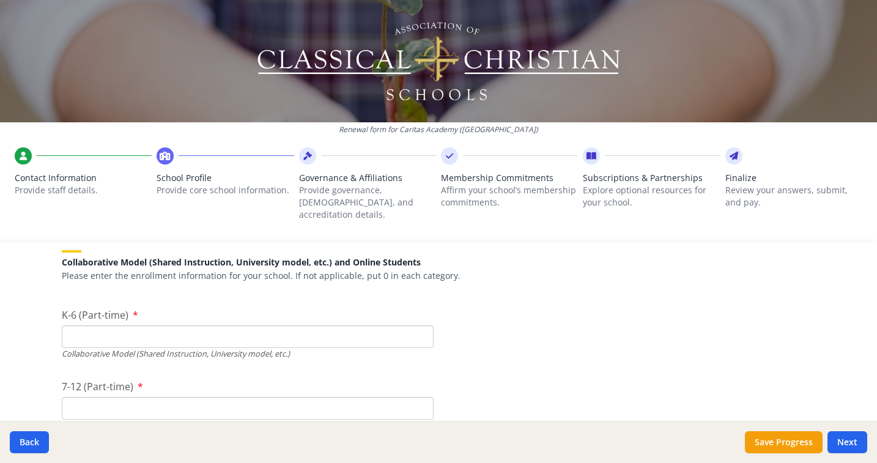
type input "2"
click at [257, 325] on input "K-6 (Part-time)" at bounding box center [248, 336] width 372 height 23
click at [262, 326] on input "K-6 (Part-time)" at bounding box center [248, 336] width 372 height 23
type input "0"
click at [247, 402] on input "7-12 (Part-time)" at bounding box center [248, 408] width 372 height 23
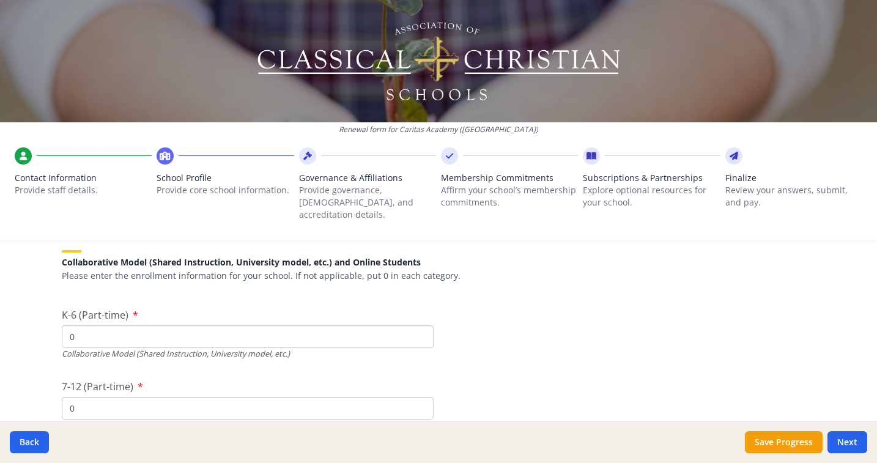
type input "0"
click at [135, 325] on input "0" at bounding box center [248, 336] width 372 height 23
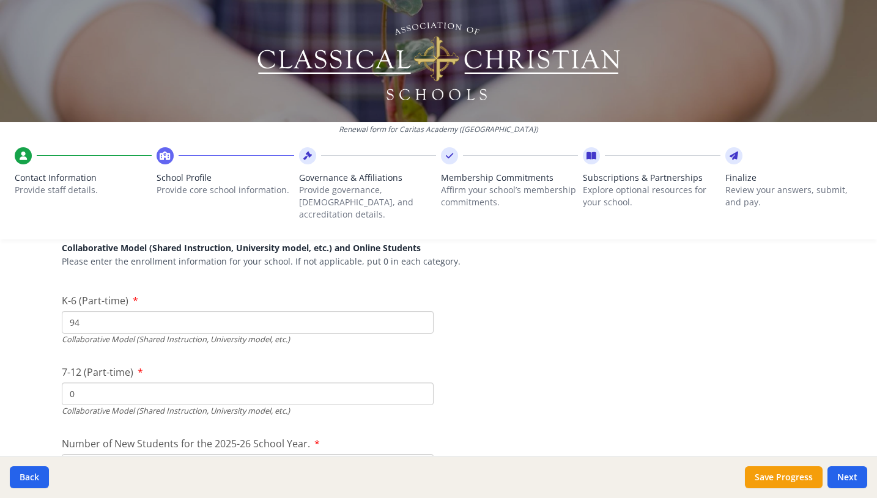
type input "94"
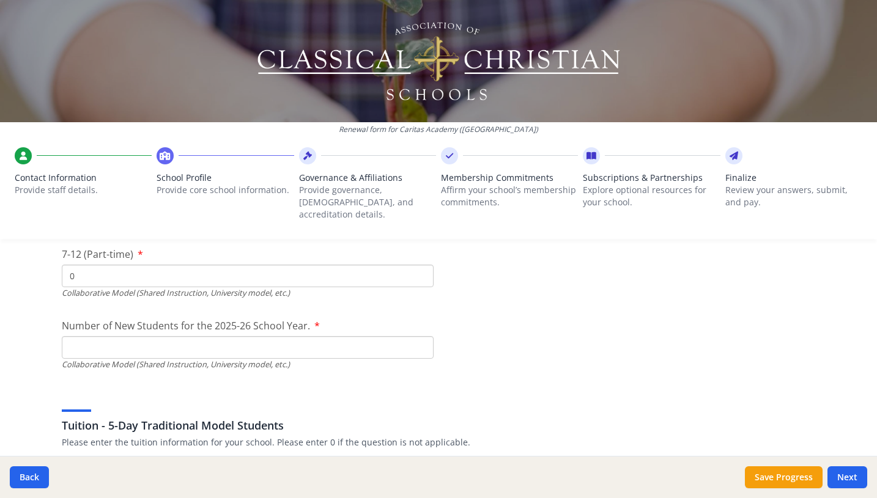
click at [163, 72] on input "Number of New Students for the 2025-26 School Year." at bounding box center [248, 61] width 372 height 23
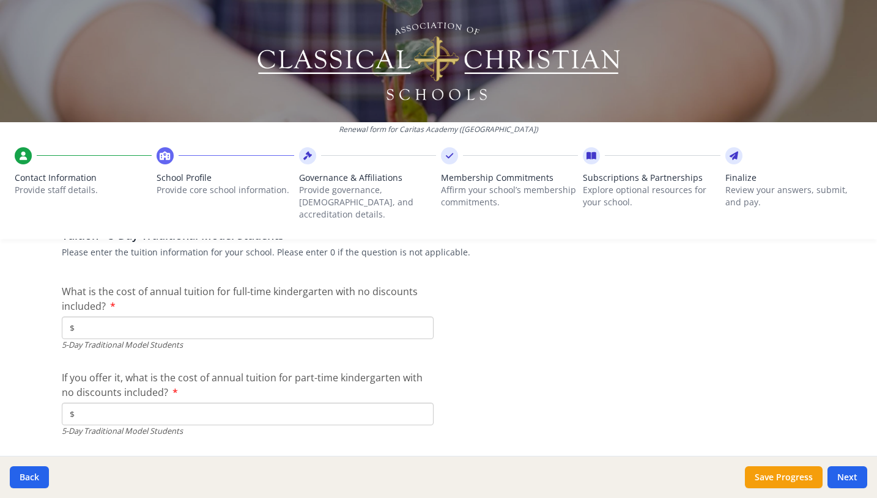
type input "24"
click at [264, 317] on input "$" at bounding box center [248, 328] width 372 height 23
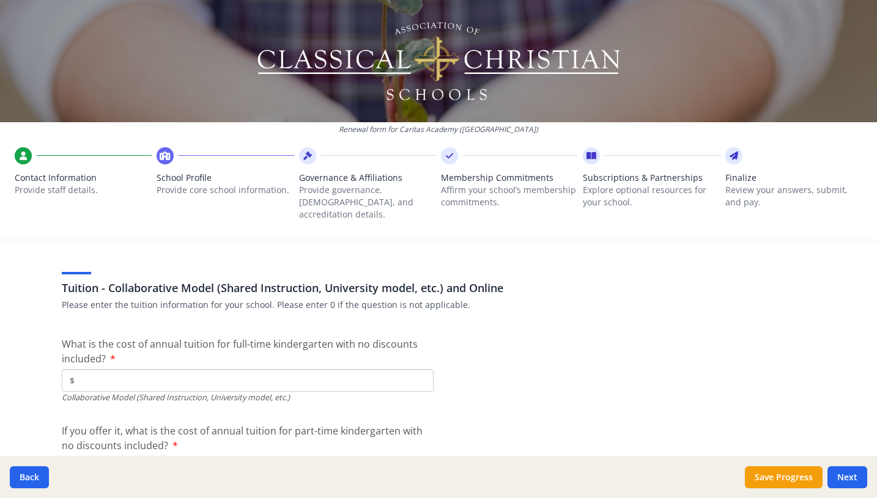
type input "$6 500"
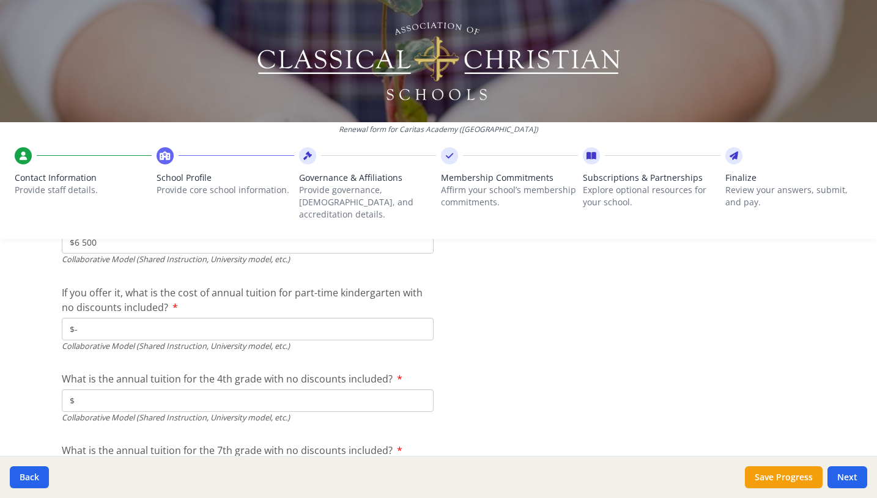
type input "$-"
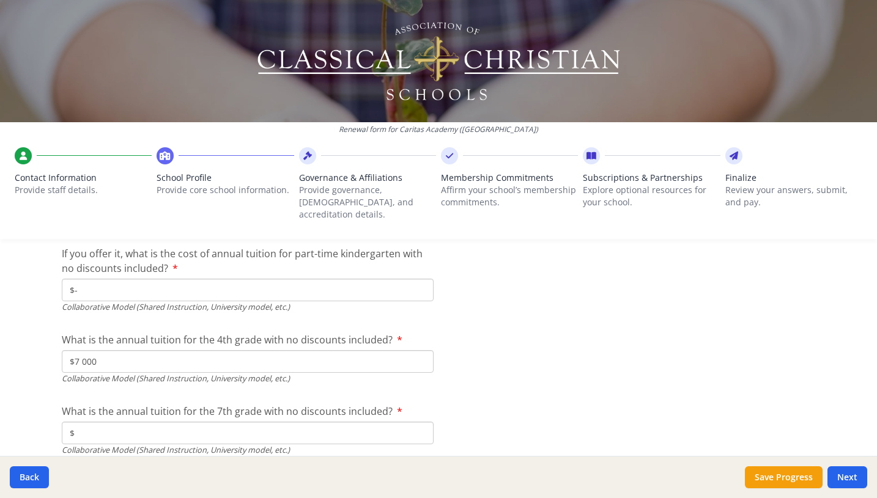
scroll to position [3989, 0]
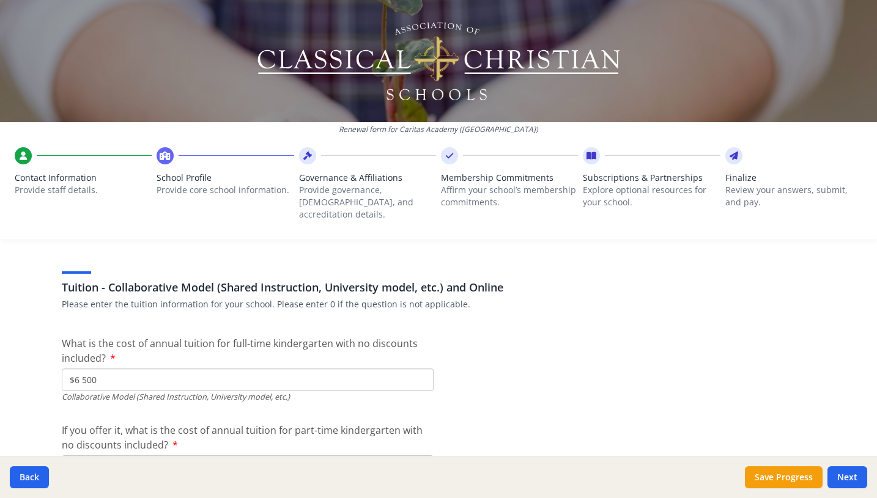
type input "$7 000"
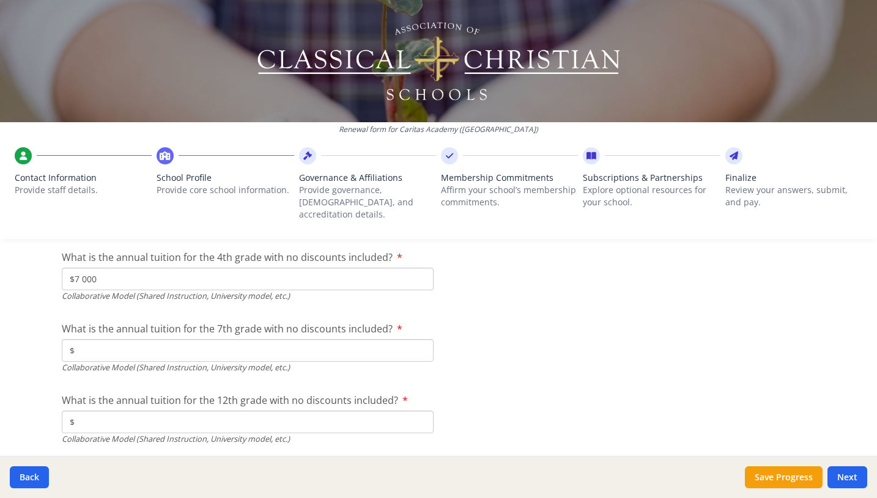
type input "$7 000"
type input "$11 000"
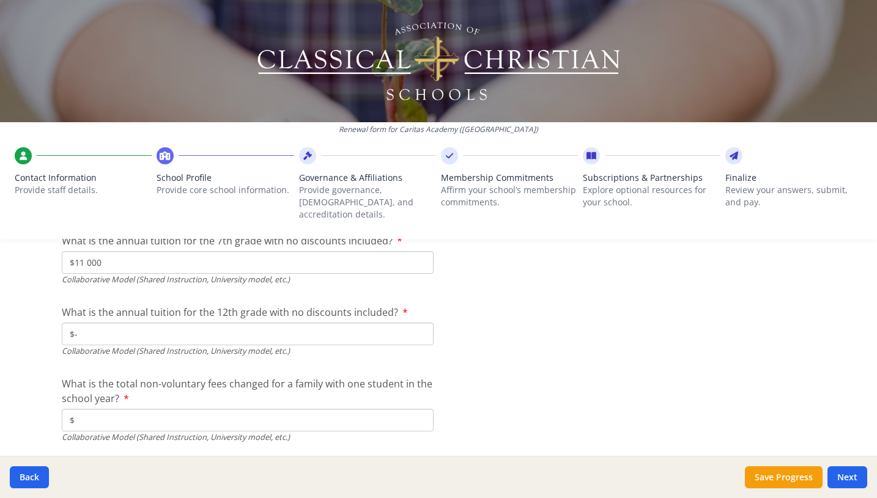
type input "$-"
click at [272, 409] on input "$" at bounding box center [248, 420] width 372 height 23
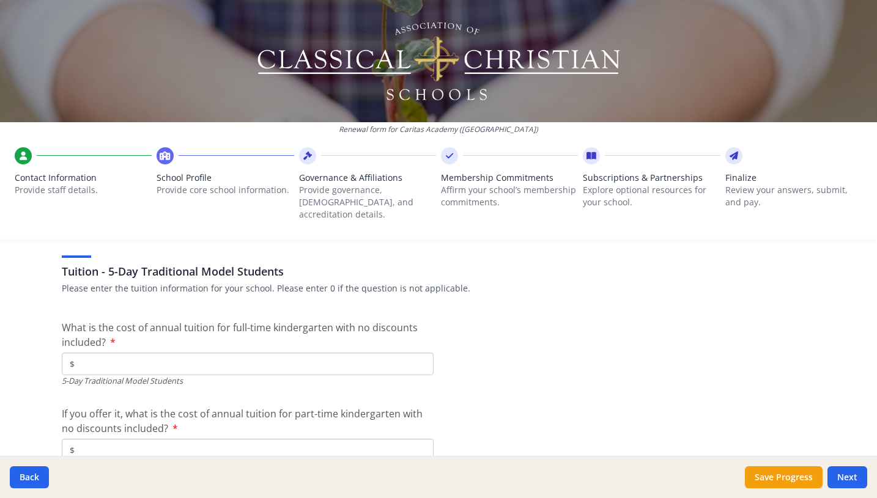
type input "$25"
click at [207, 353] on input "$" at bounding box center [248, 364] width 372 height 23
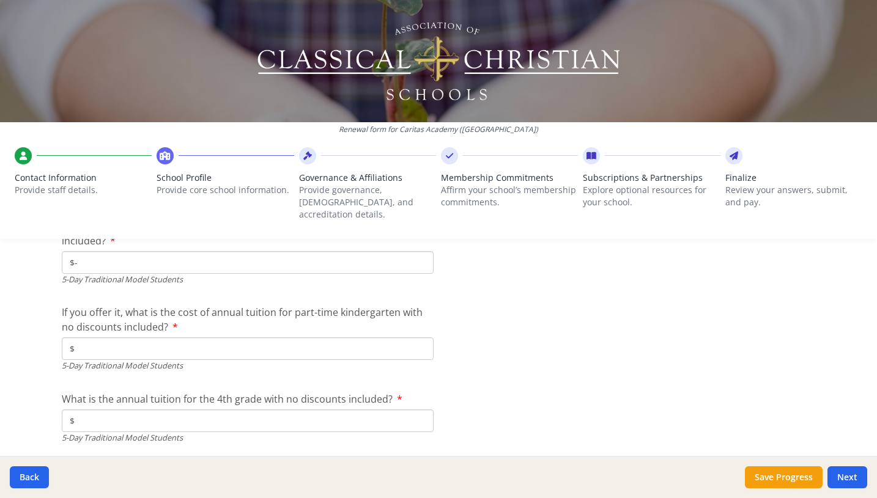
type input "$-"
click at [223, 337] on input "$" at bounding box center [248, 348] width 372 height 23
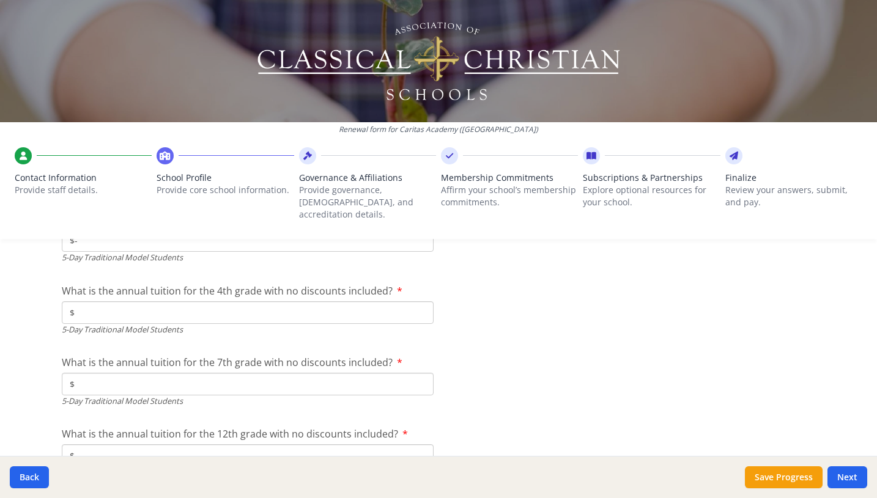
type input "$-"
click at [246, 301] on input "$" at bounding box center [248, 312] width 372 height 23
click at [253, 301] on input "$" at bounding box center [248, 312] width 372 height 23
type input "$-"
click at [231, 356] on div "What is the annual tuition for the 7th grade with no discounts included? $ 5-Da…" at bounding box center [248, 381] width 372 height 52
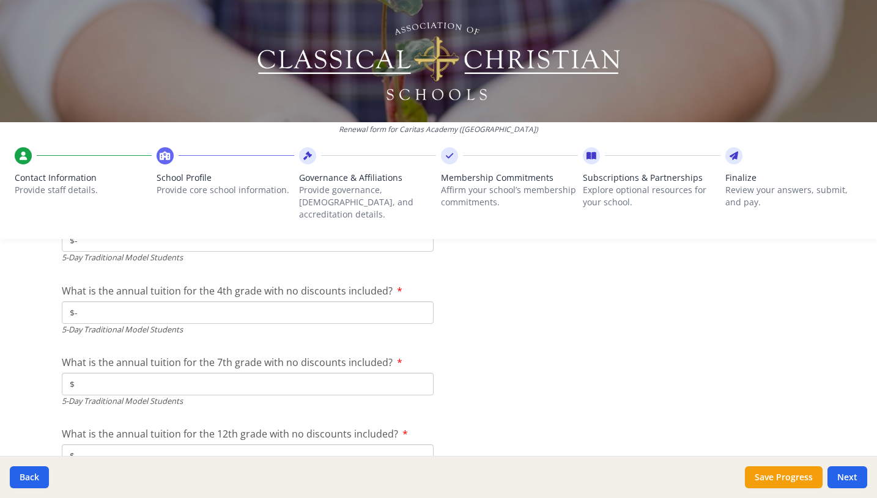
click at [237, 374] on input "$" at bounding box center [248, 384] width 372 height 23
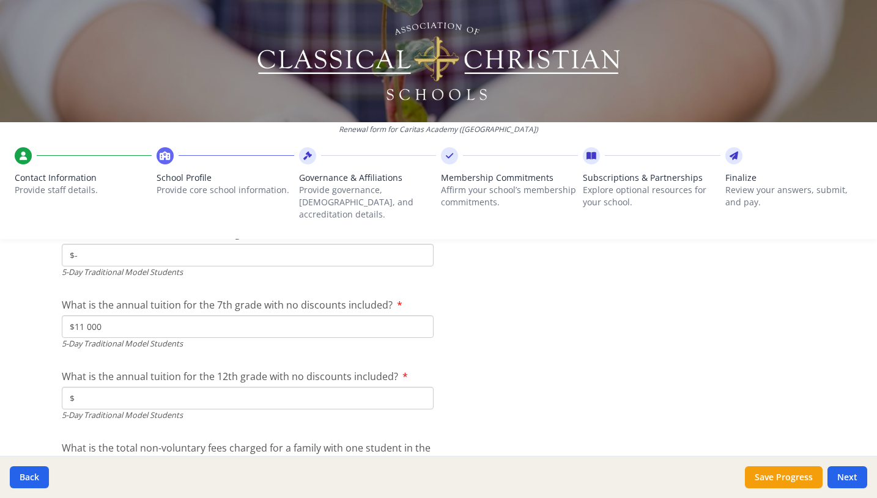
type input "$11 000"
click at [253, 387] on input "$" at bounding box center [248, 398] width 372 height 23
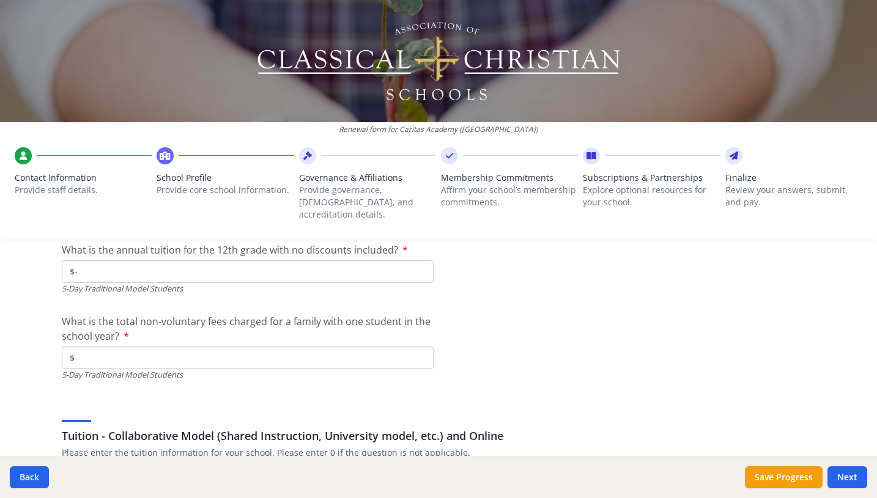
type input "$-"
click at [177, 347] on input "$" at bounding box center [248, 358] width 372 height 23
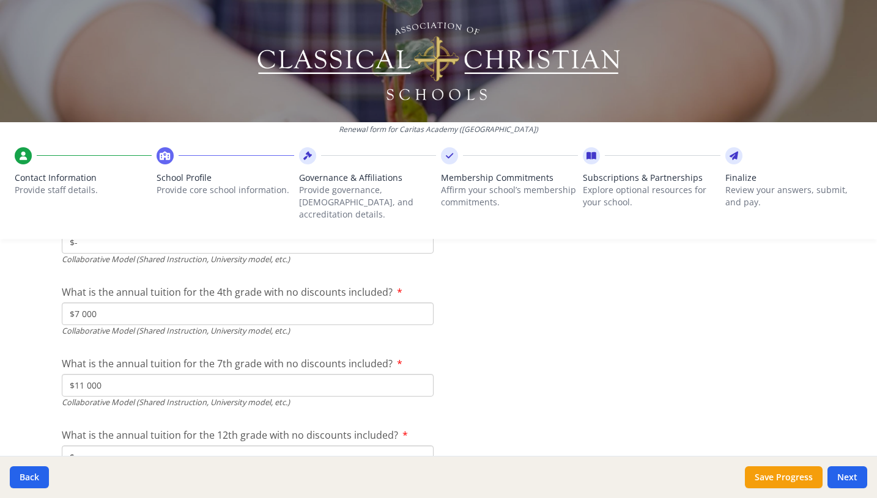
type input "$50"
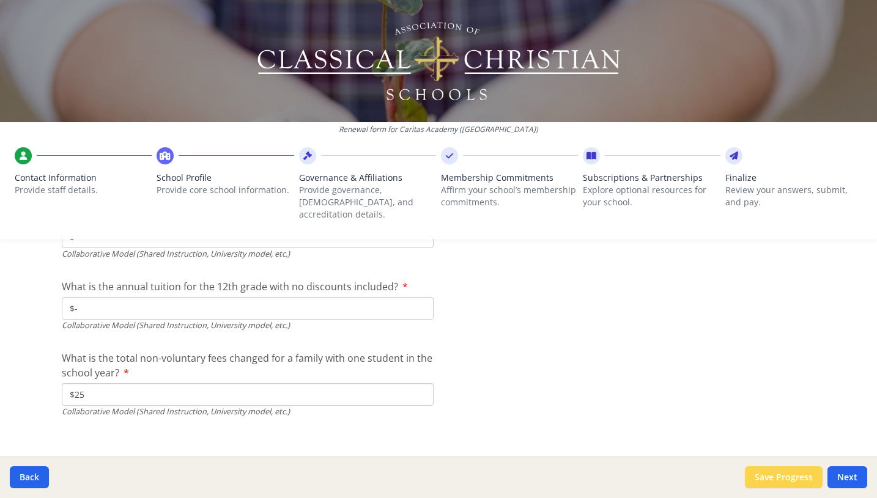
type input "$-"
click at [784, 415] on button "Save Progress" at bounding box center [784, 477] width 78 height 22
